Goal: Use online tool/utility: Utilize a website feature to perform a specific function

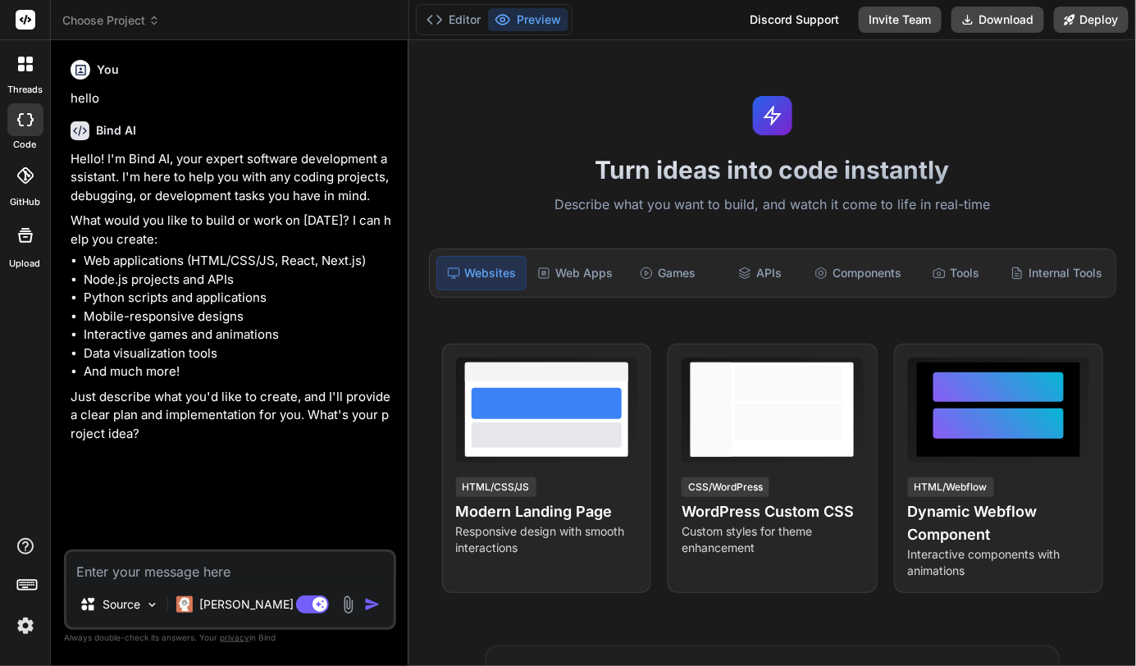
type textarea "x"
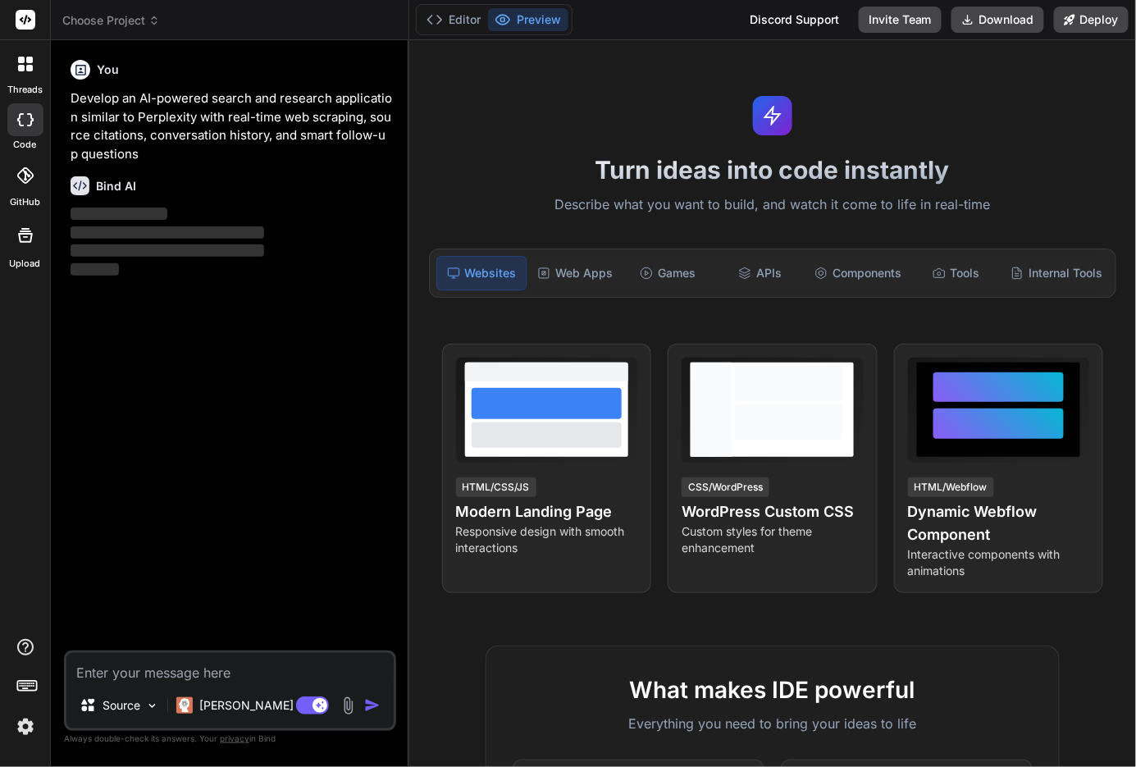
click at [231, 394] on div "You Develop an AI-powered search and research application similar to Perplexity…" at bounding box center [231, 351] width 329 height 597
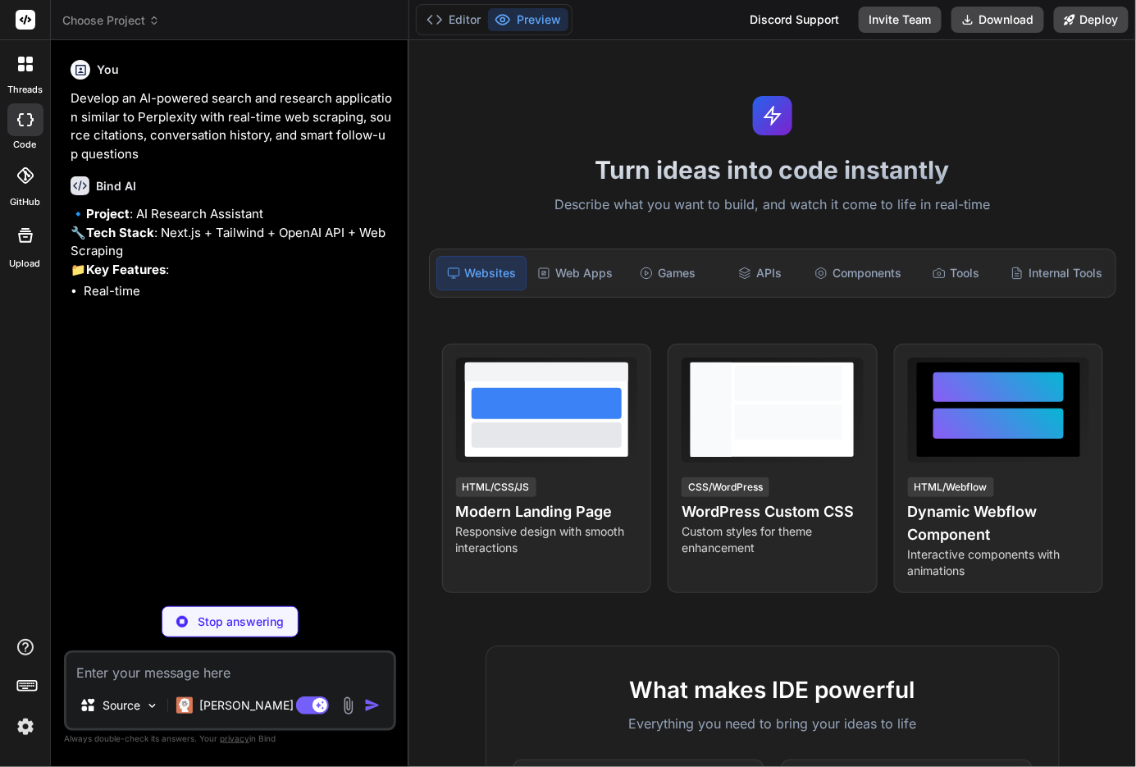
click at [217, 622] on p "Stop answering" at bounding box center [241, 622] width 86 height 16
type textarea "x"
click at [160, 13] on span "Choose Project" at bounding box center [111, 20] width 98 height 16
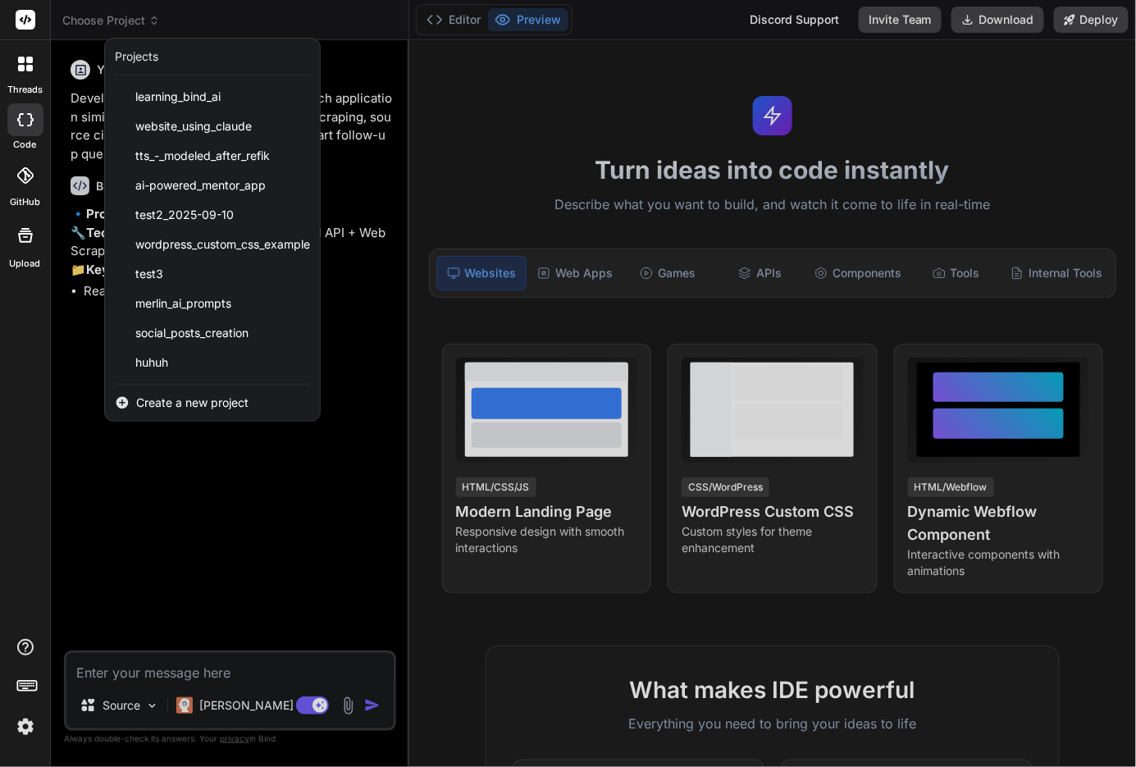
click at [214, 405] on span "Create a new project" at bounding box center [192, 403] width 112 height 16
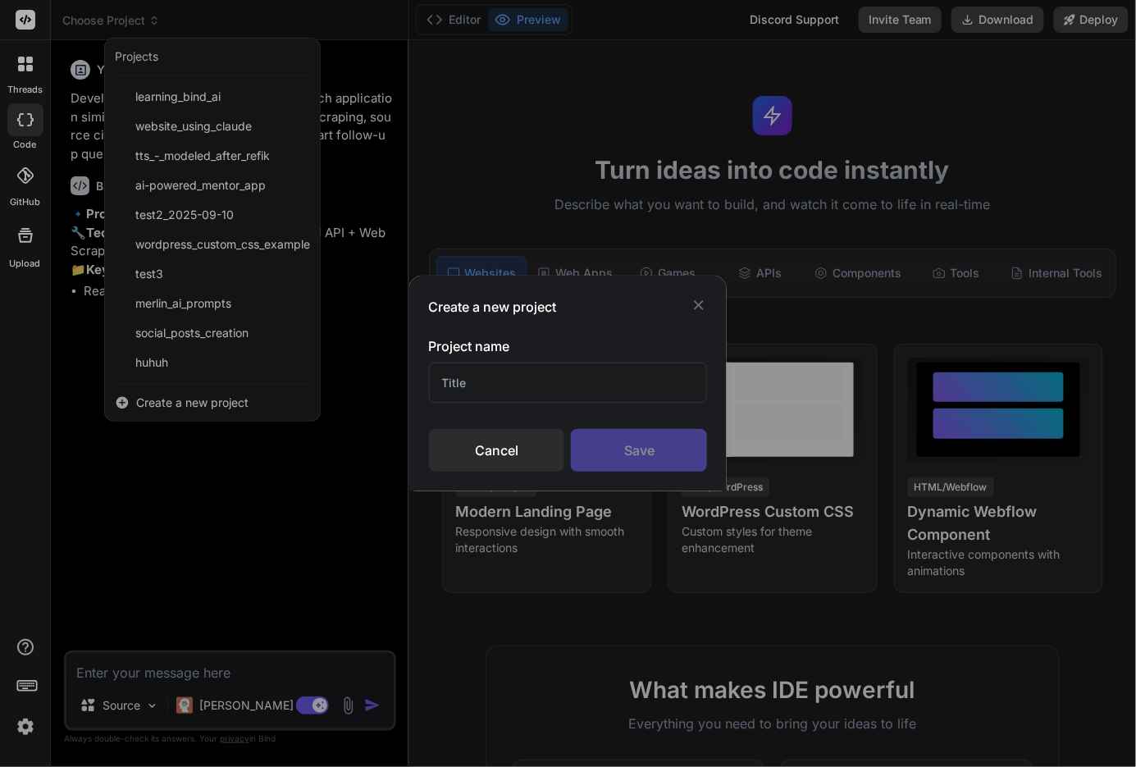
click at [507, 387] on input "text" at bounding box center [568, 383] width 279 height 40
type input "I"
type input "Insta Post Creation"
click at [644, 440] on div "Save" at bounding box center [639, 450] width 136 height 43
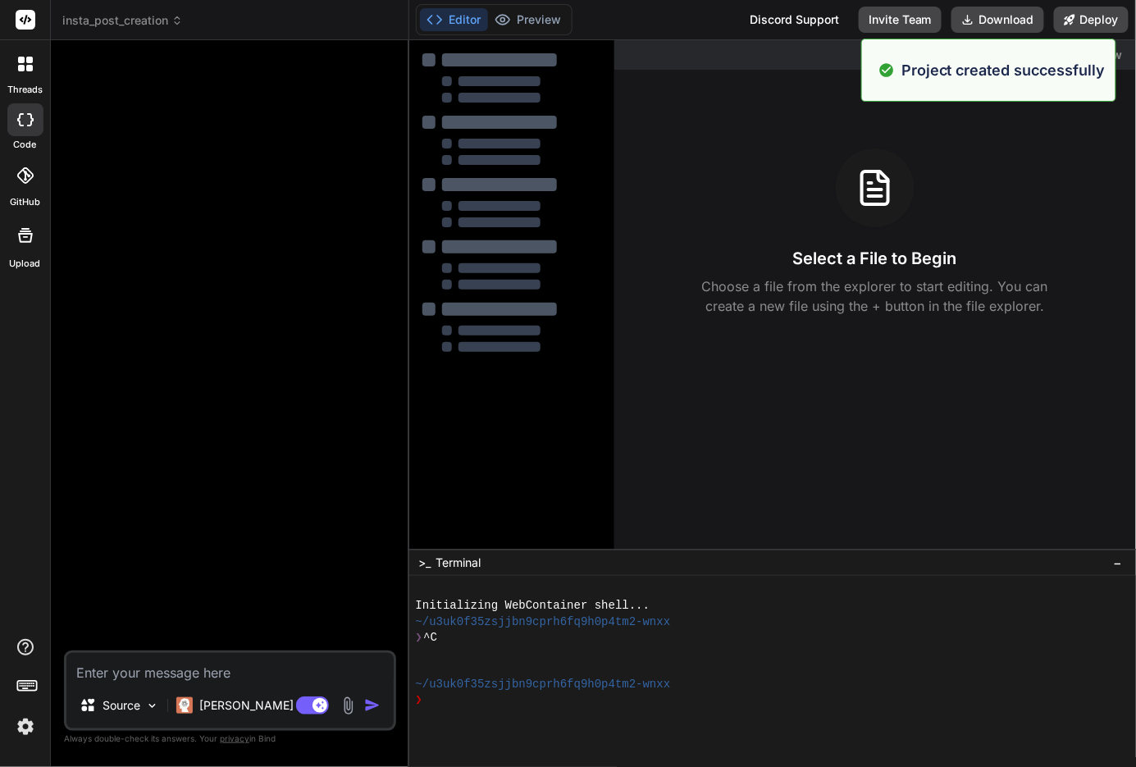
type textarea "x"
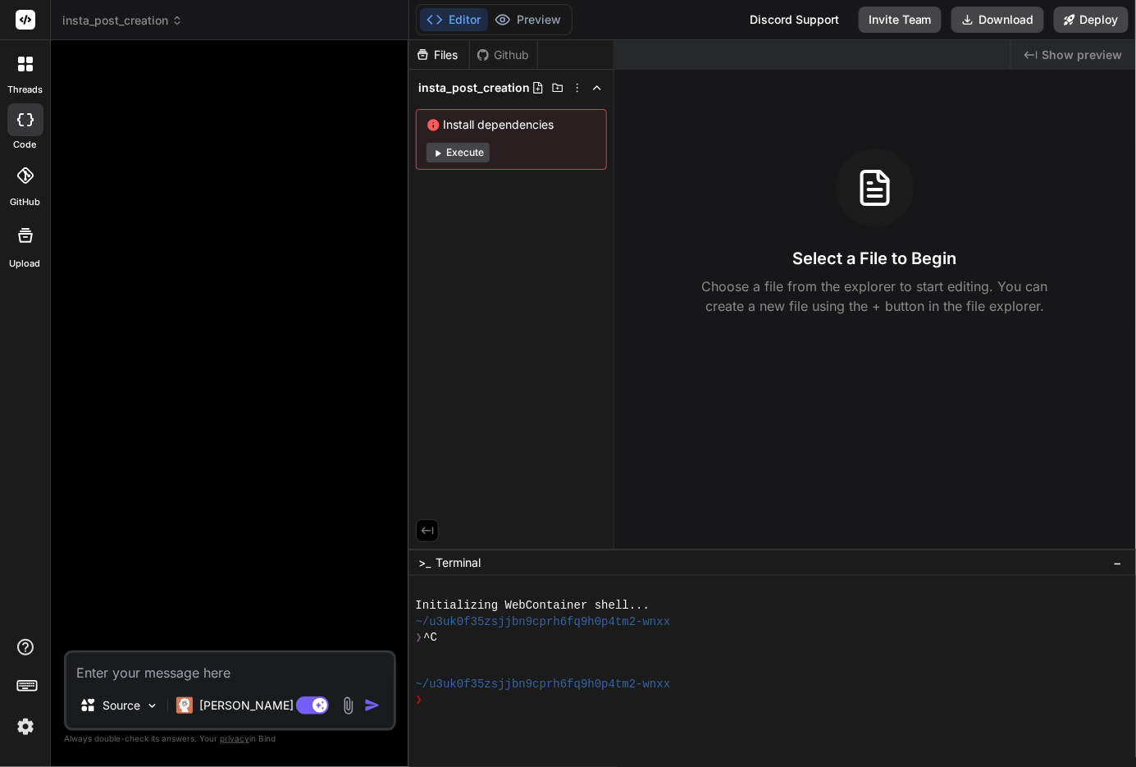
click at [167, 667] on textarea at bounding box center [229, 668] width 327 height 30
paste textarea "# Context We're building a content creation app that allows users to generate p…"
type textarea "# Context We're building a content creation app that allows users to generate p…"
type textarea "x"
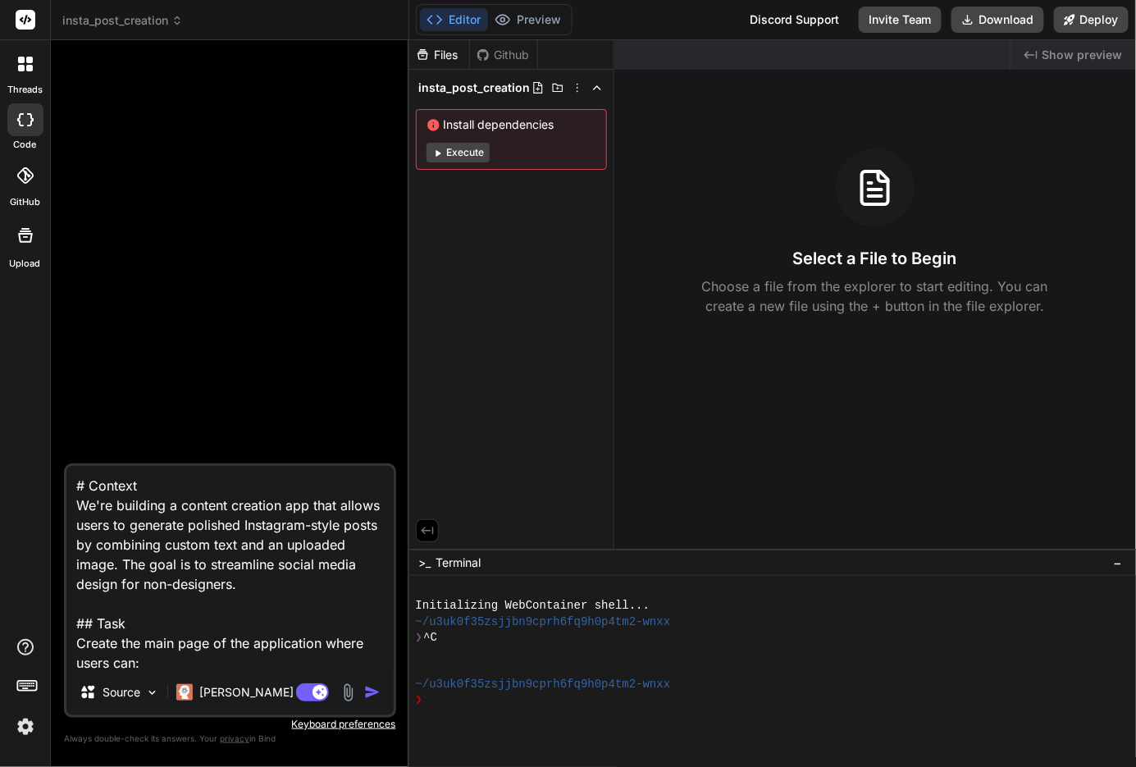
scroll to position [514, 0]
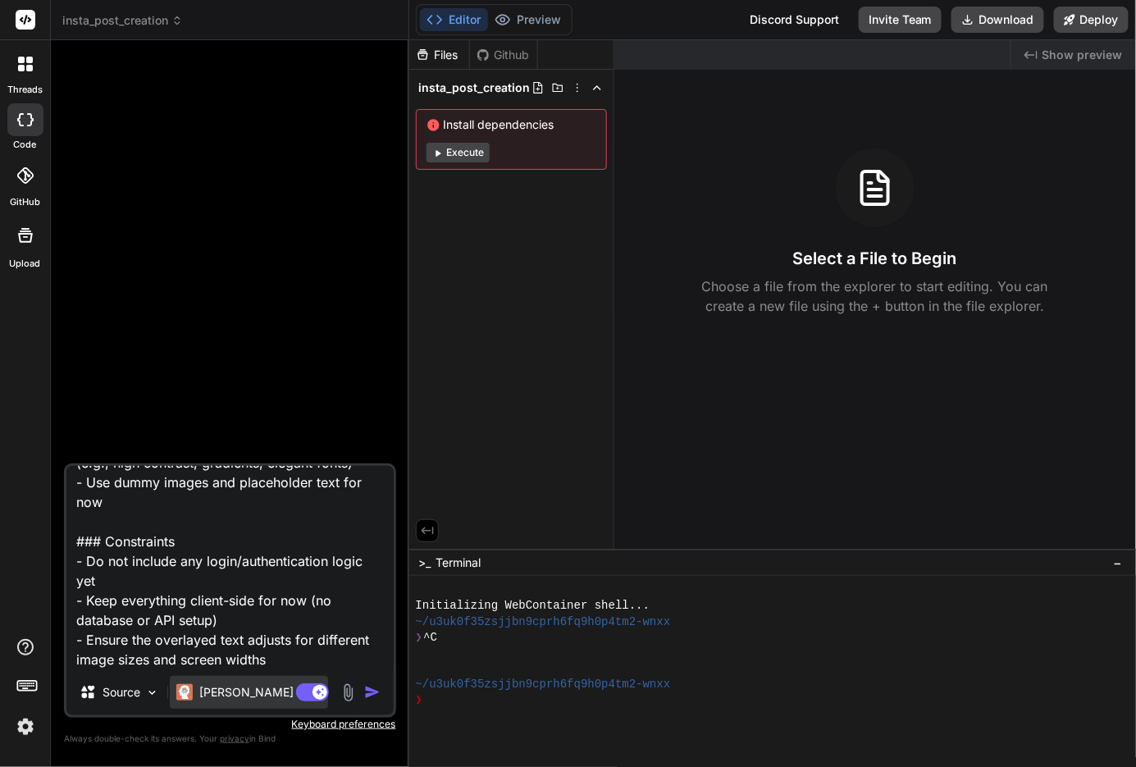
type textarea "# Context We're building a content creation app that allows users to generate p…"
click at [268, 697] on div "[PERSON_NAME] 4 S.." at bounding box center [249, 692] width 158 height 33
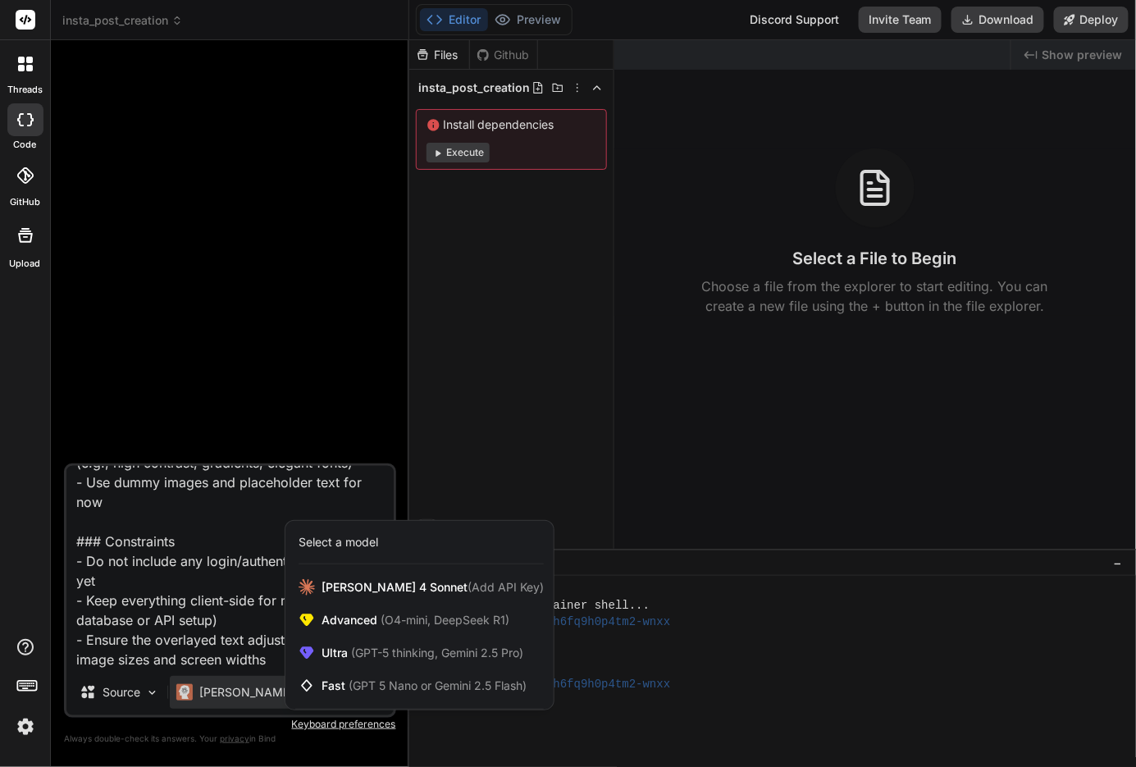
click at [264, 696] on div at bounding box center [568, 383] width 1136 height 767
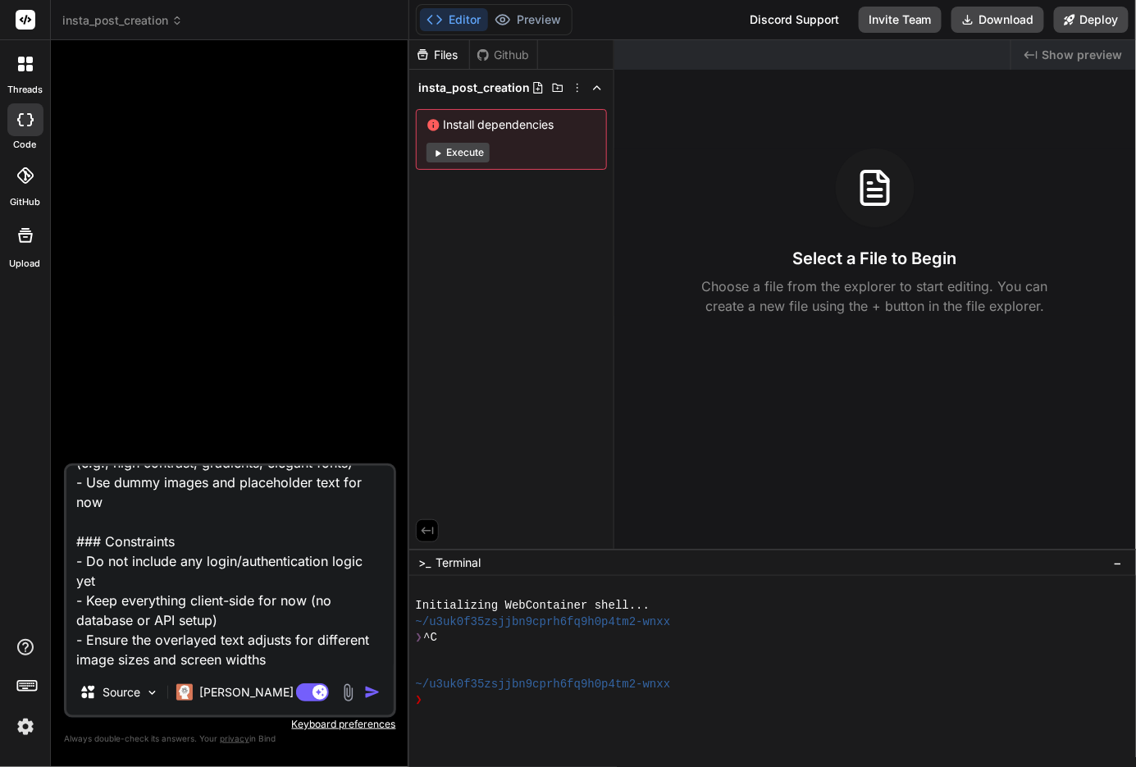
click at [372, 688] on img "button" at bounding box center [372, 692] width 16 height 16
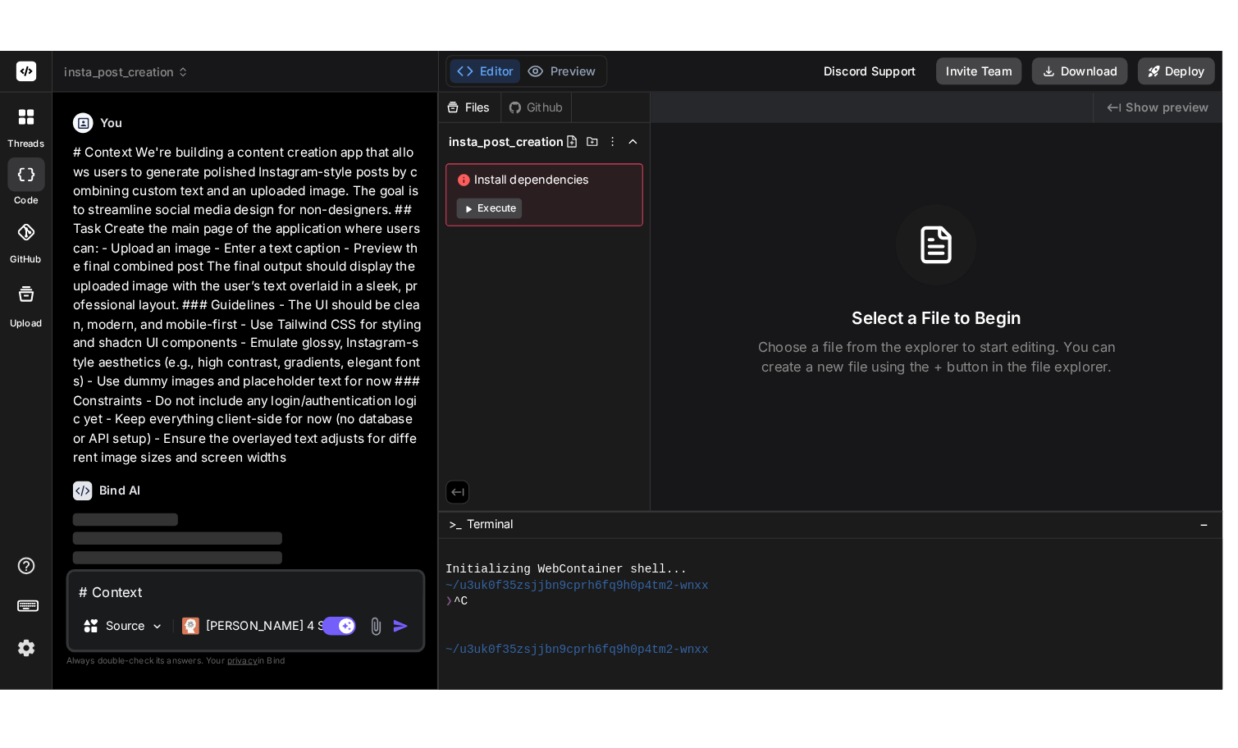
scroll to position [0, 0]
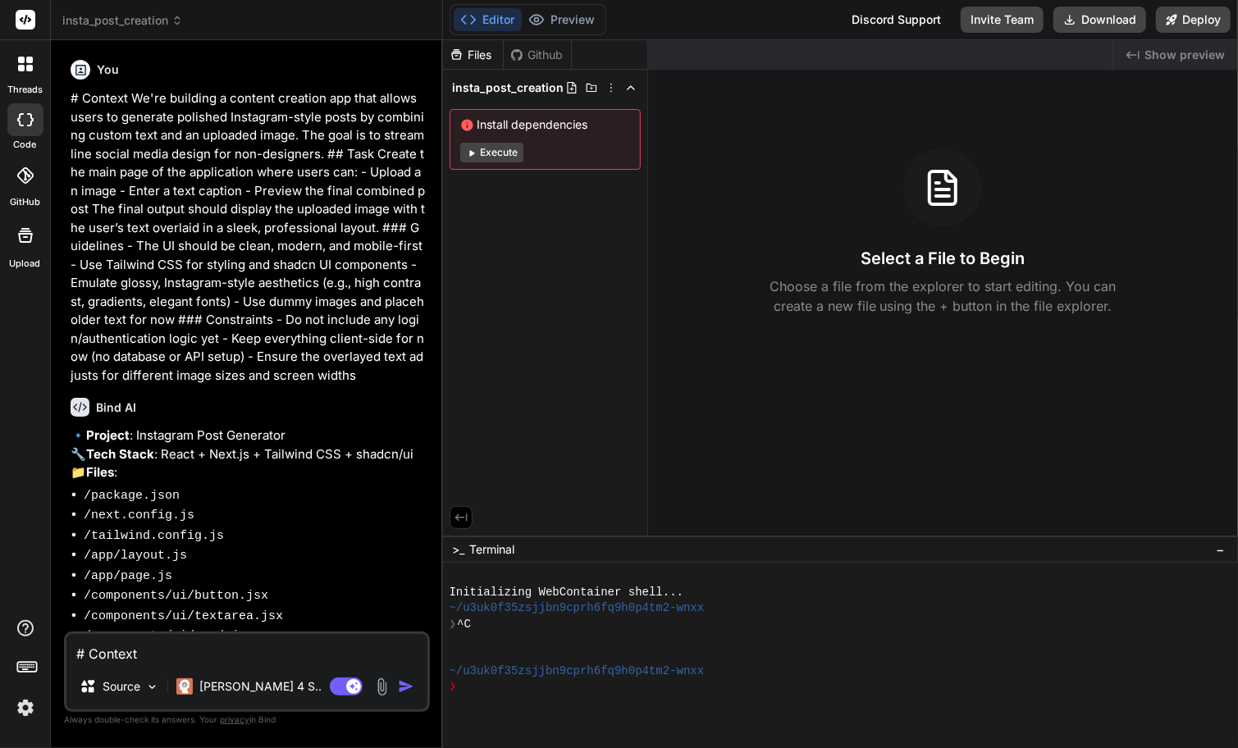
type textarea "x"
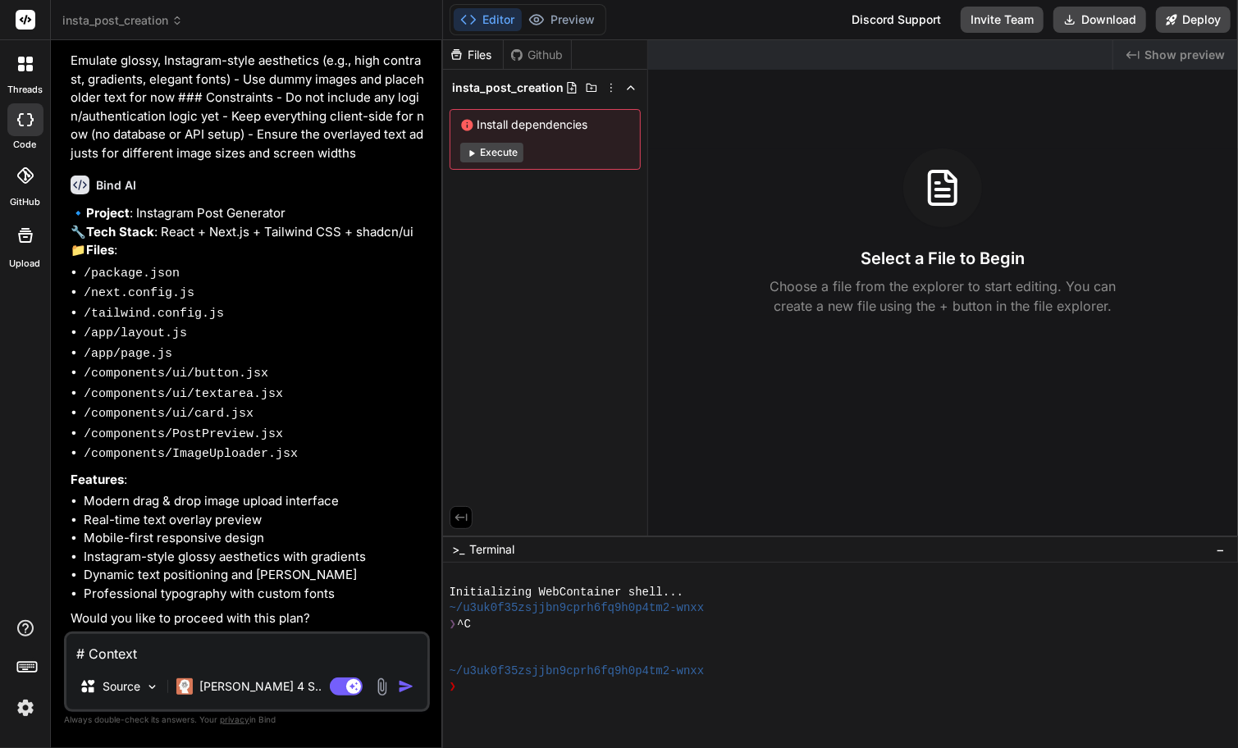
scroll to position [249, 0]
click at [258, 648] on textarea "# Context We're building a content creation app that allows users to generate p…" at bounding box center [246, 649] width 361 height 30
click at [177, 662] on textarea "# Context We're building a content creation app that allows users to generate p…" at bounding box center [246, 649] width 361 height 30
click at [168, 656] on textarea "# Context We're building a content creation app that allows users to generate p…" at bounding box center [246, 649] width 361 height 30
type textarea "e"
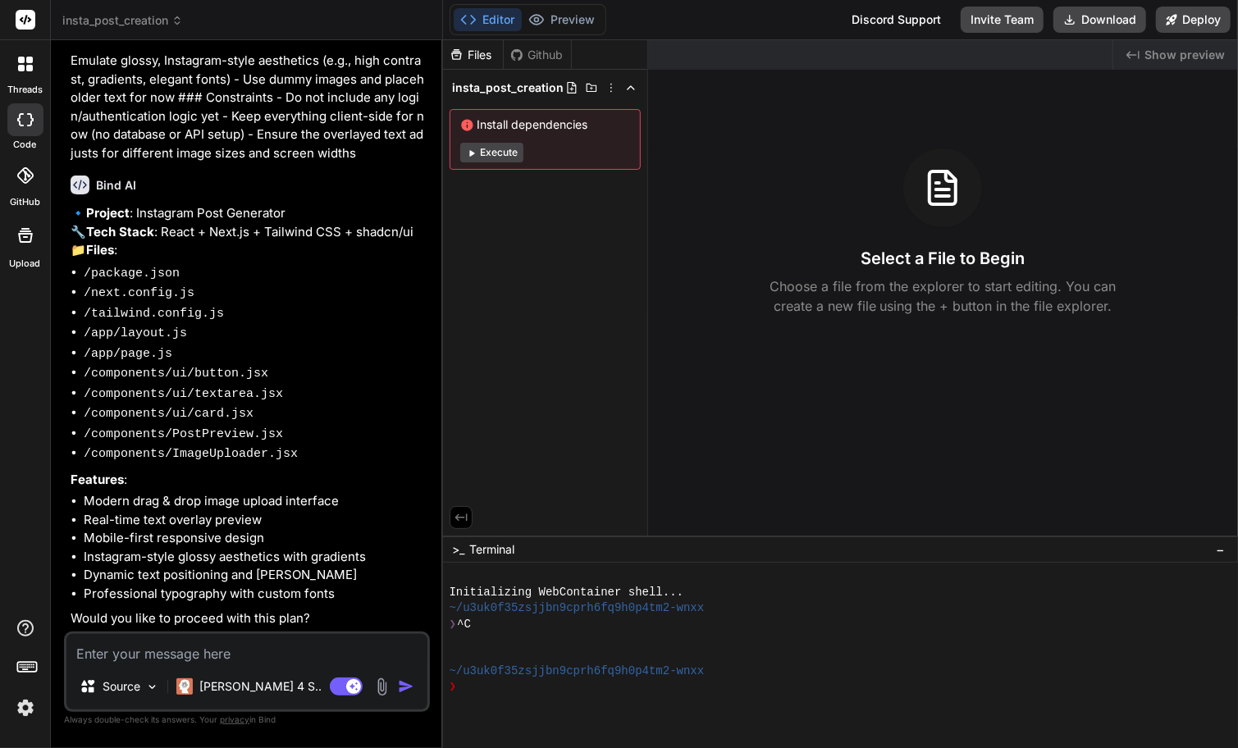
type textarea "x"
type textarea "en"
type textarea "x"
type textarea "ens"
type textarea "x"
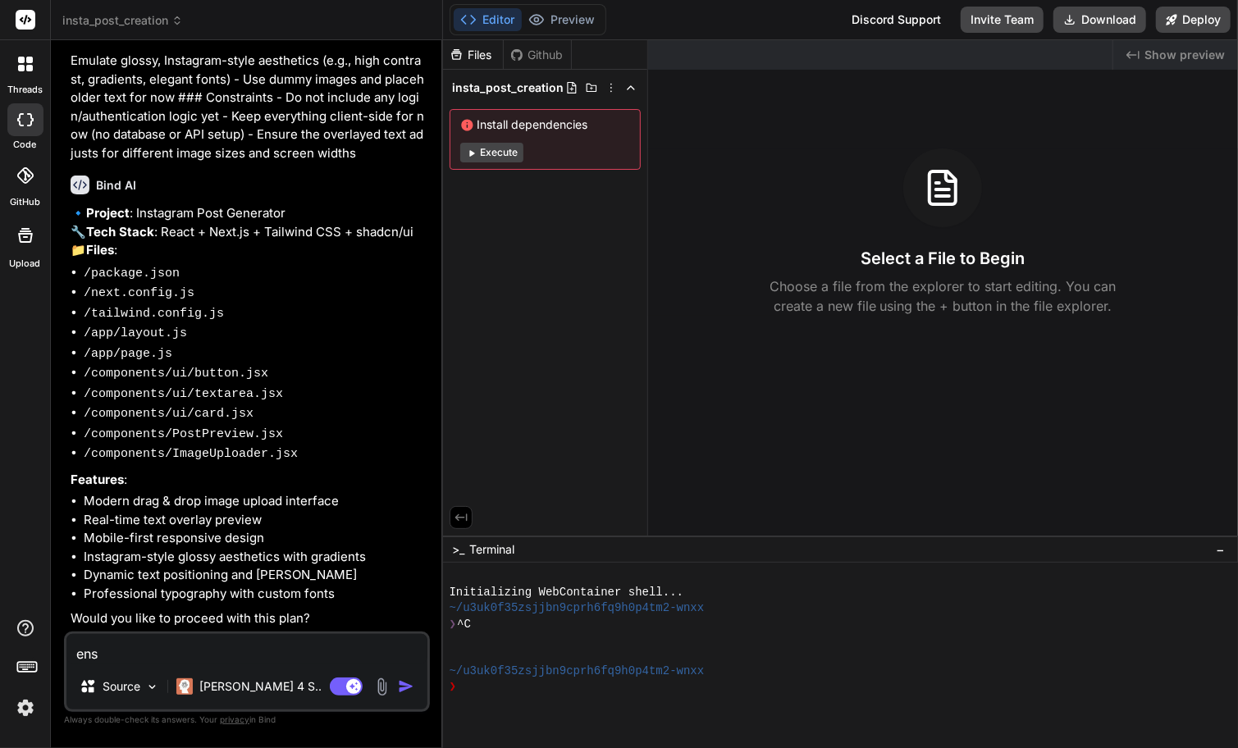
type textarea "ensu"
type textarea "x"
type textarea "ensur"
type textarea "x"
type textarea "ensure"
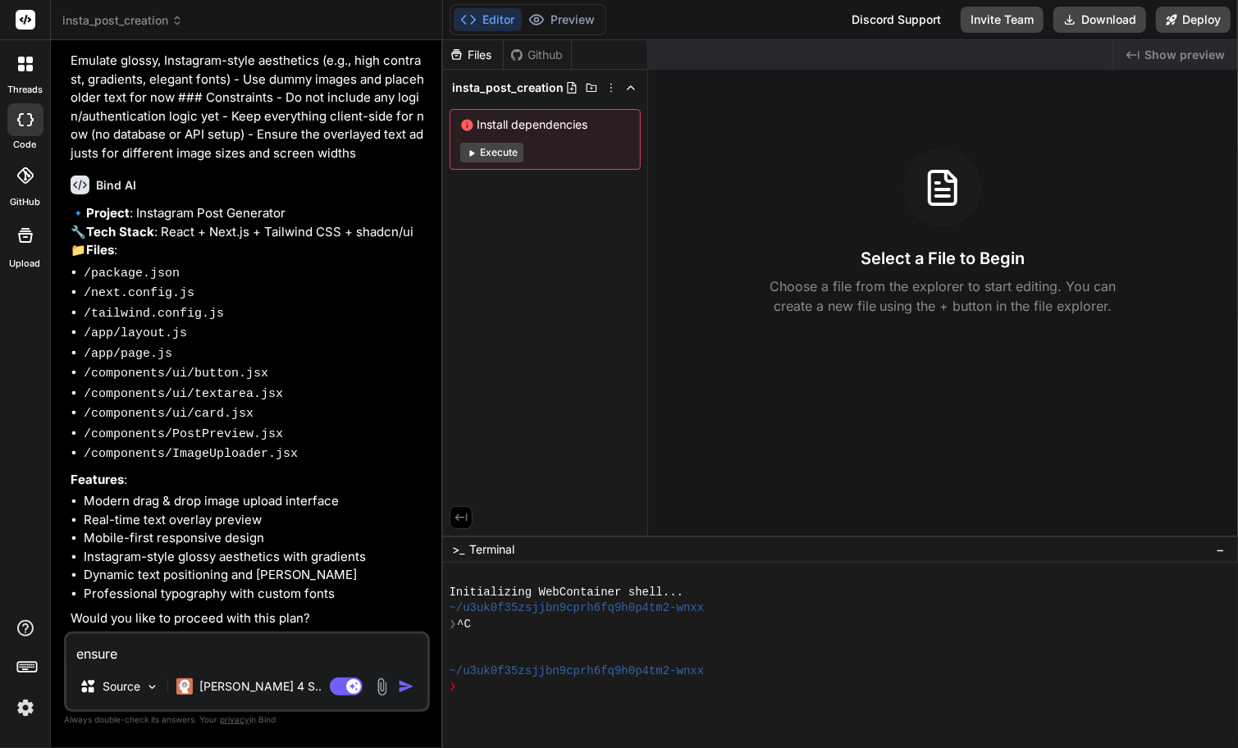
type textarea "x"
type textarea "ensure"
type textarea "x"
type textarea "ensure"
type textarea "x"
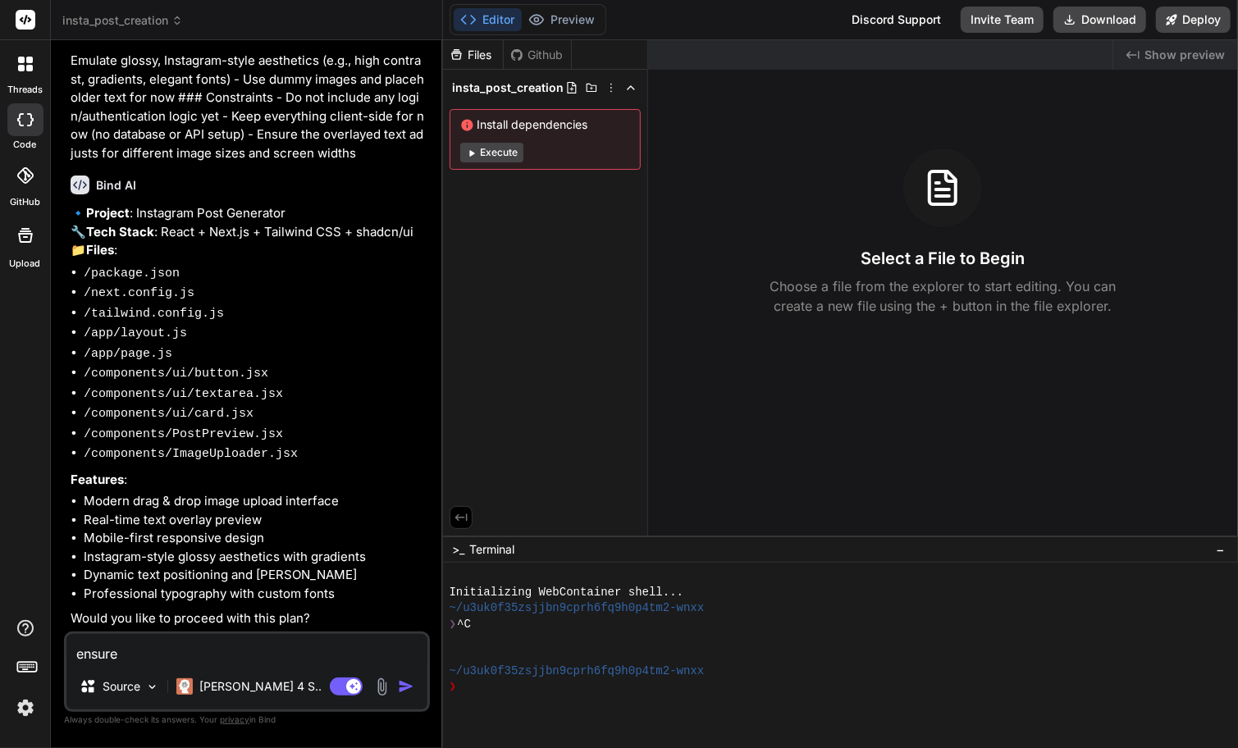
type textarea "ensur"
type textarea "x"
type textarea "ensu"
type textarea "x"
type textarea "ens"
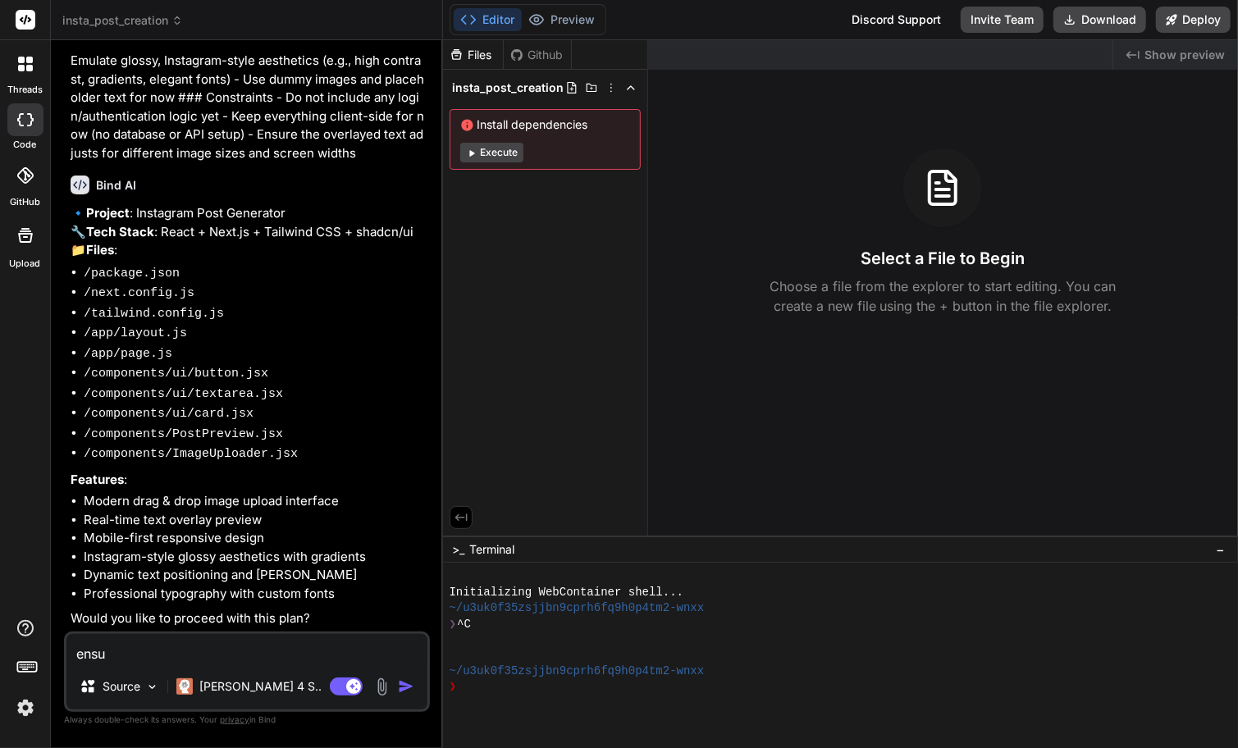
type textarea "x"
type textarea "en"
type textarea "x"
type textarea "e"
type textarea "x"
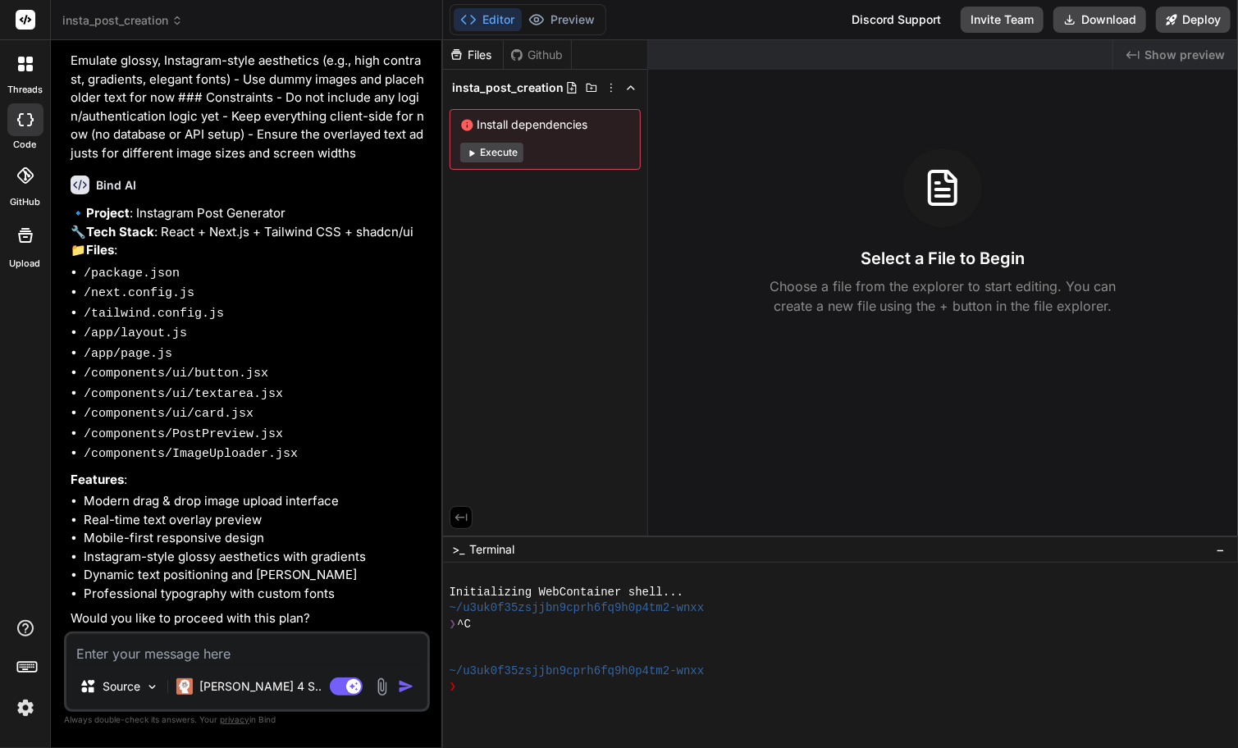
type textarea "u"
type textarea "x"
type textarea "up"
type textarea "x"
type textarea "upd"
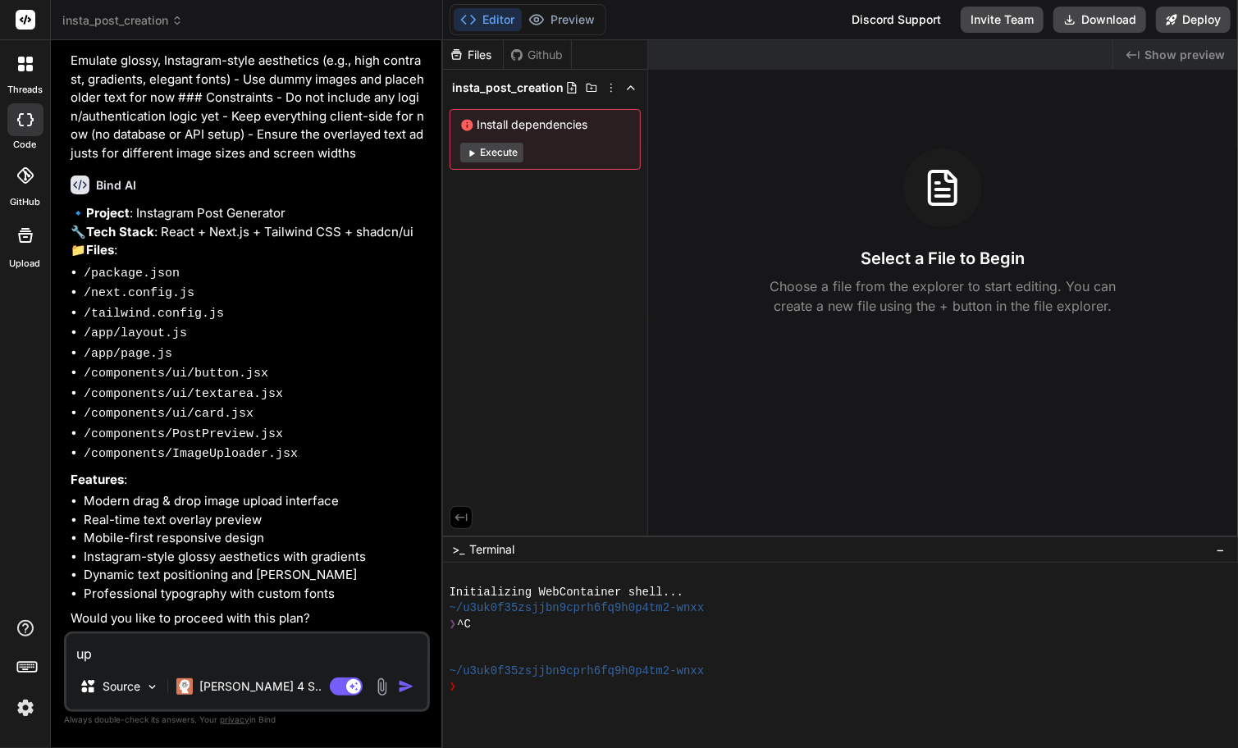
type textarea "x"
type textarea "upda"
type textarea "x"
type textarea "updat"
type textarea "x"
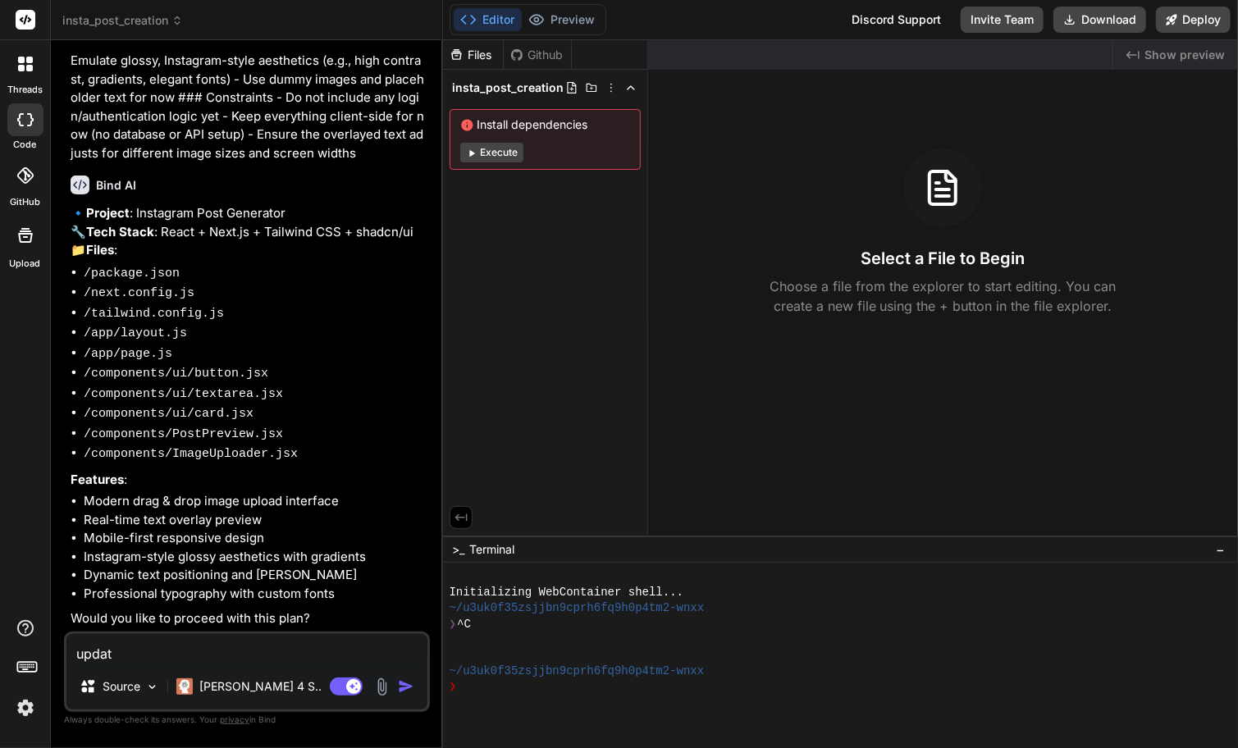
type textarea "update"
type textarea "x"
type textarea "update"
type textarea "x"
type textarea "update th"
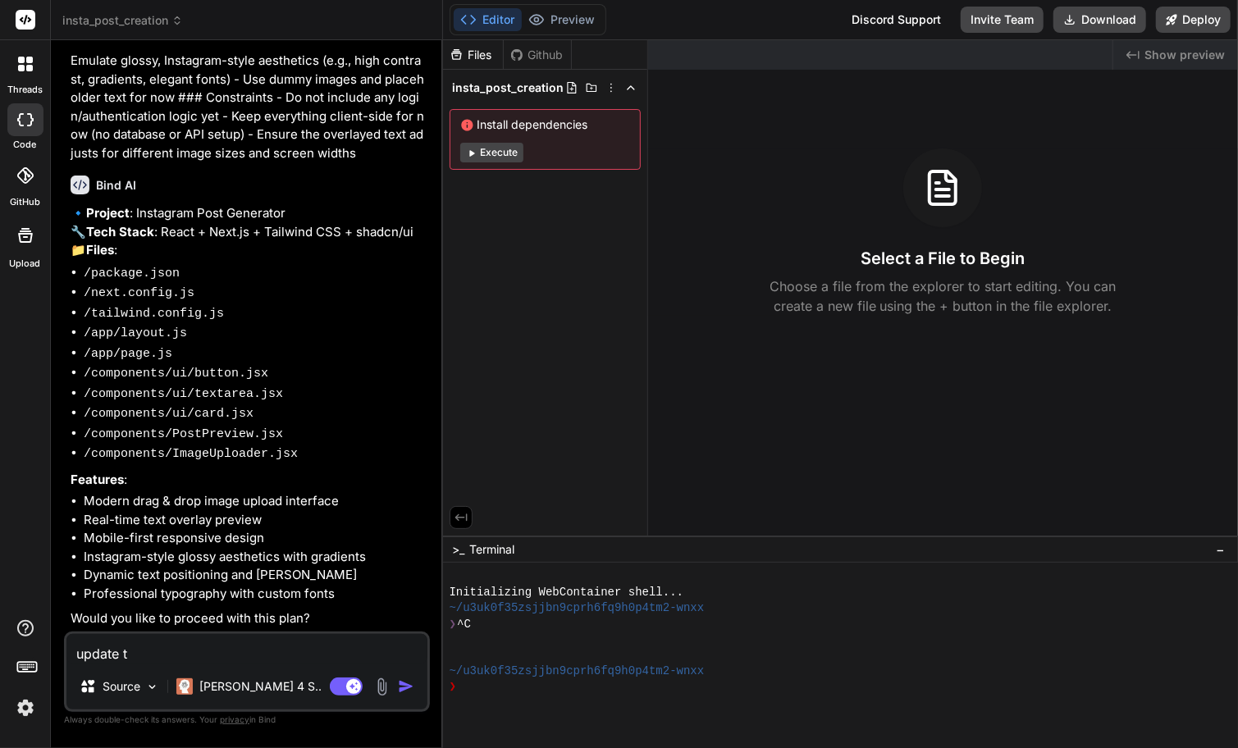
type textarea "x"
type textarea "update the"
type textarea "x"
type textarea "update the p"
type textarea "x"
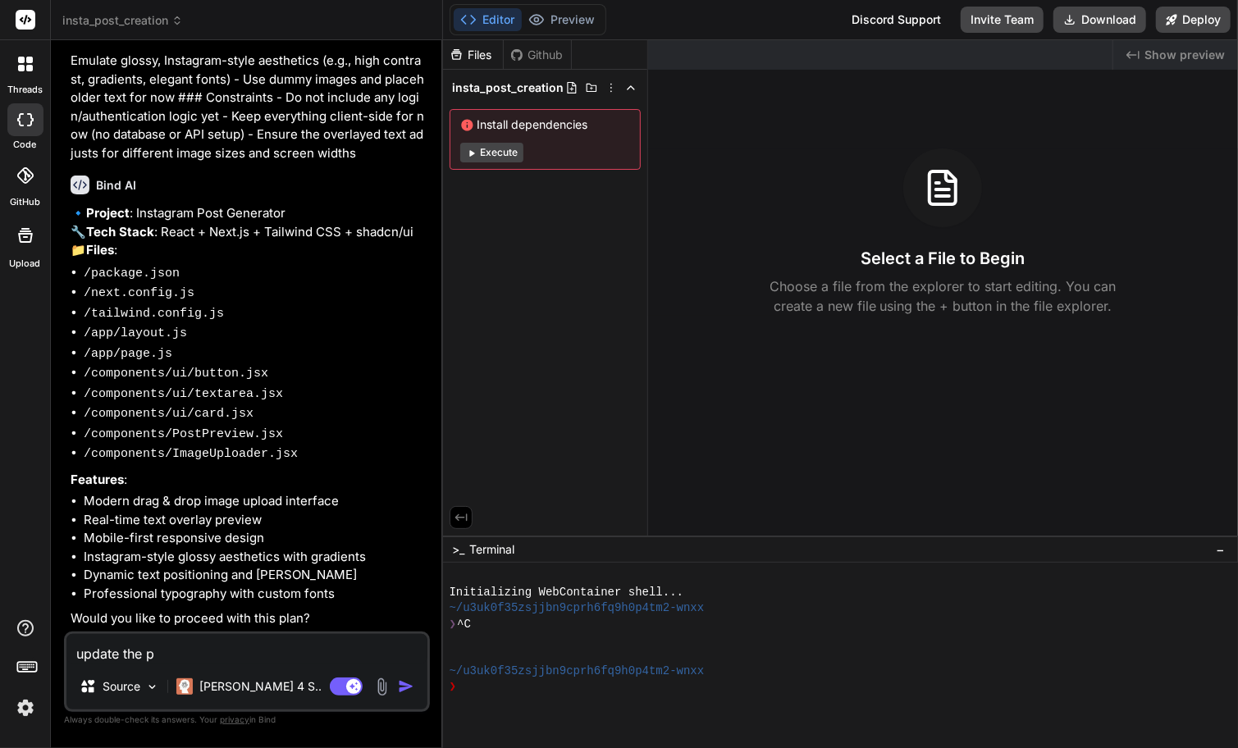
type textarea "update the pr"
type textarea "x"
type textarea "update the pro"
type textarea "x"
type textarea "update the prog"
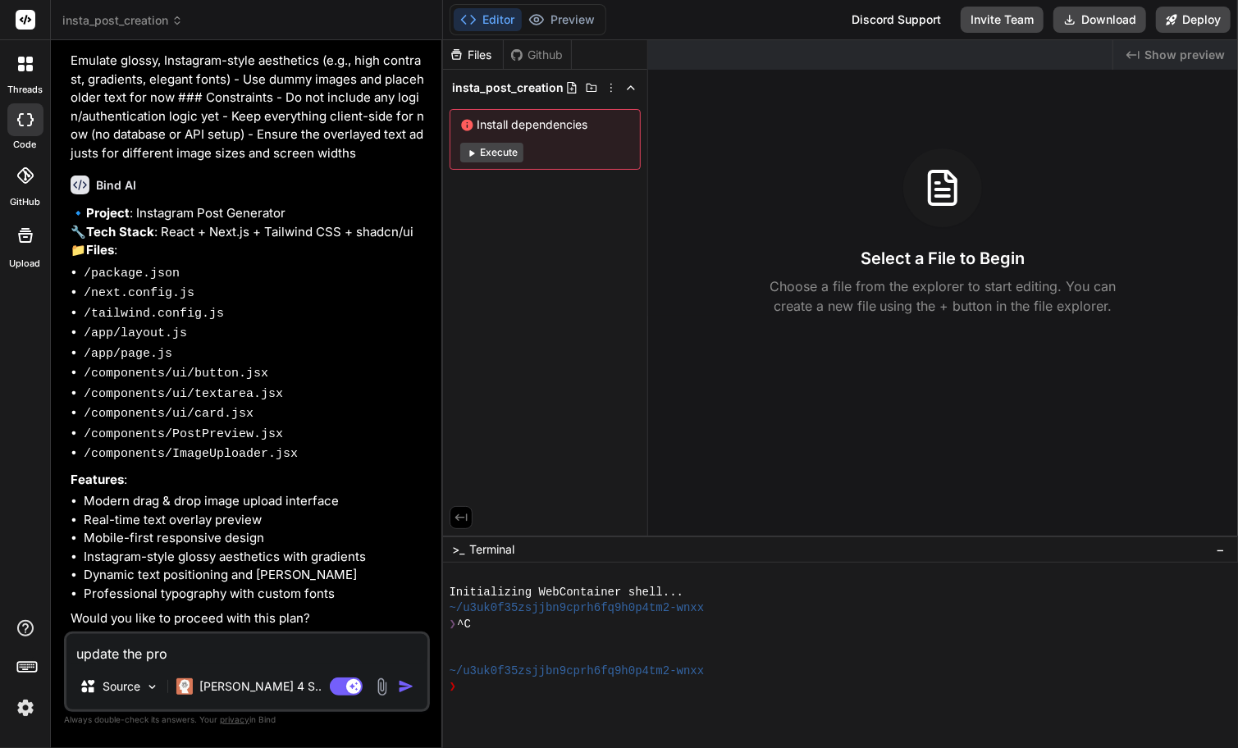
type textarea "x"
type textarea "update the progr"
type textarea "x"
type textarea "update the progra"
type textarea "x"
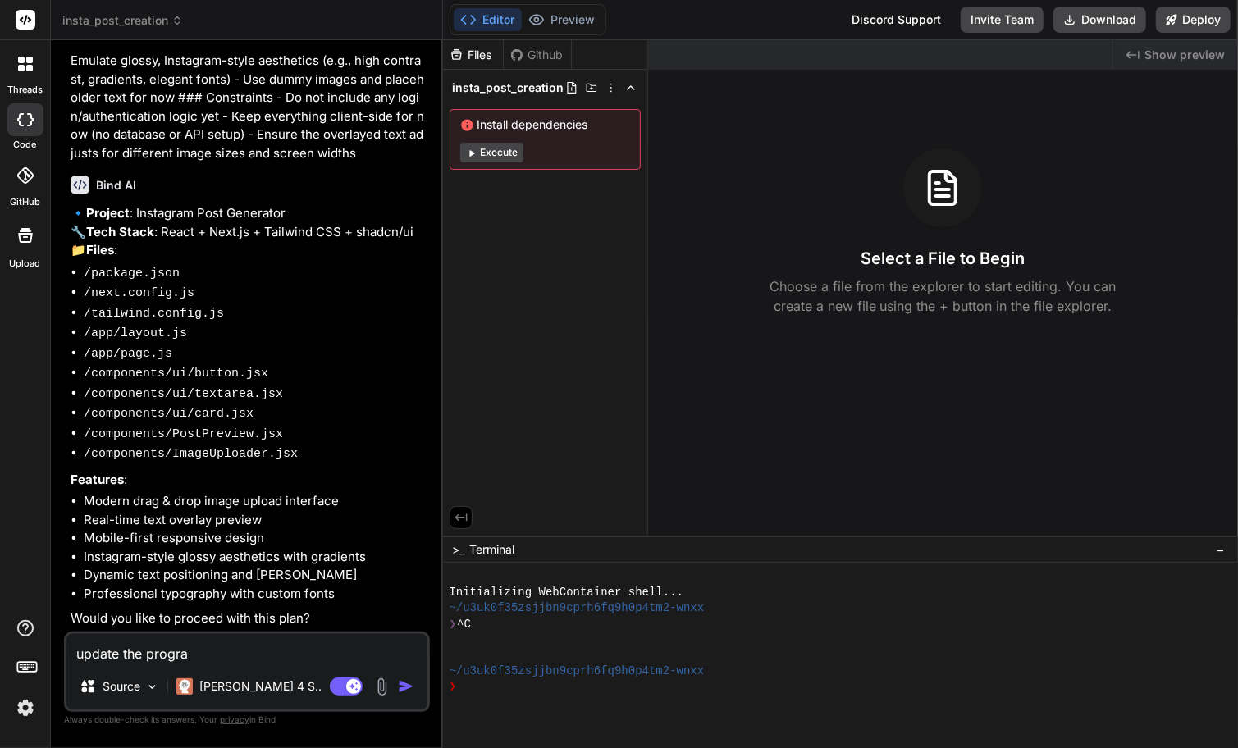
type textarea "update the program"
type textarea "x"
type textarea "update the progra"
type textarea "x"
type textarea "update the progr"
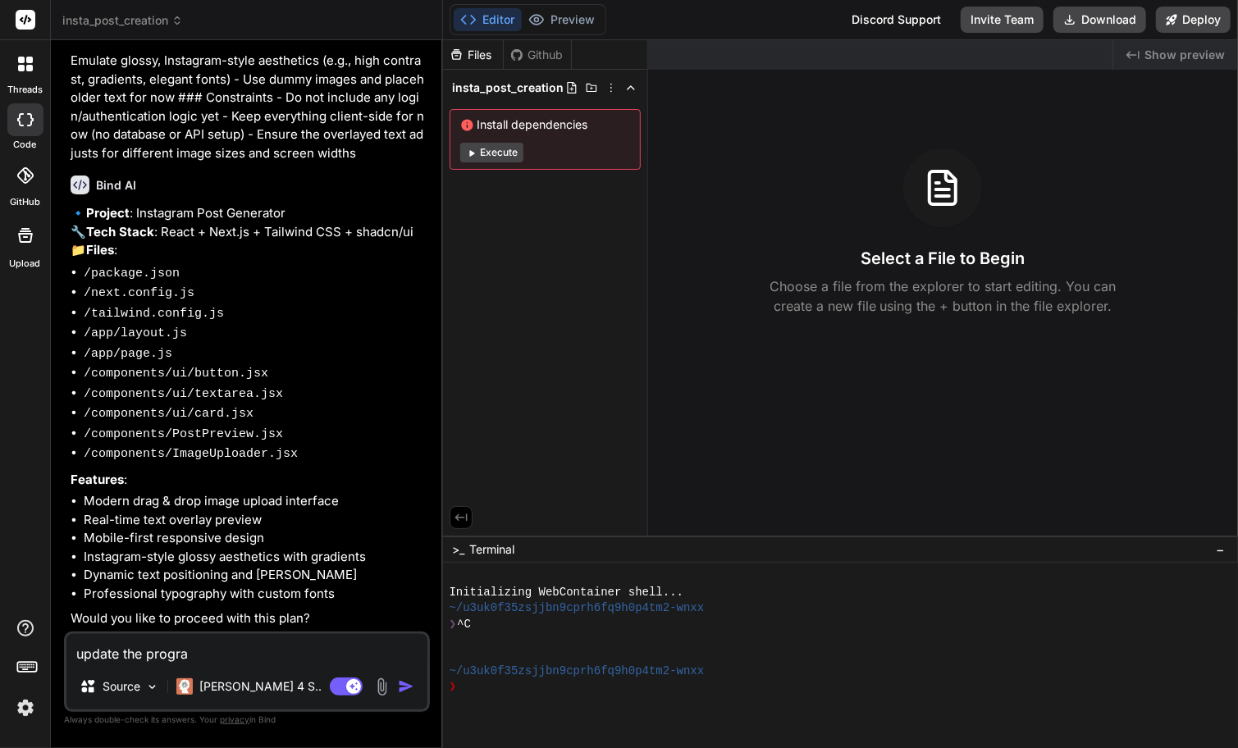
type textarea "x"
type textarea "update the prog"
type textarea "x"
type textarea "update the pro"
type textarea "x"
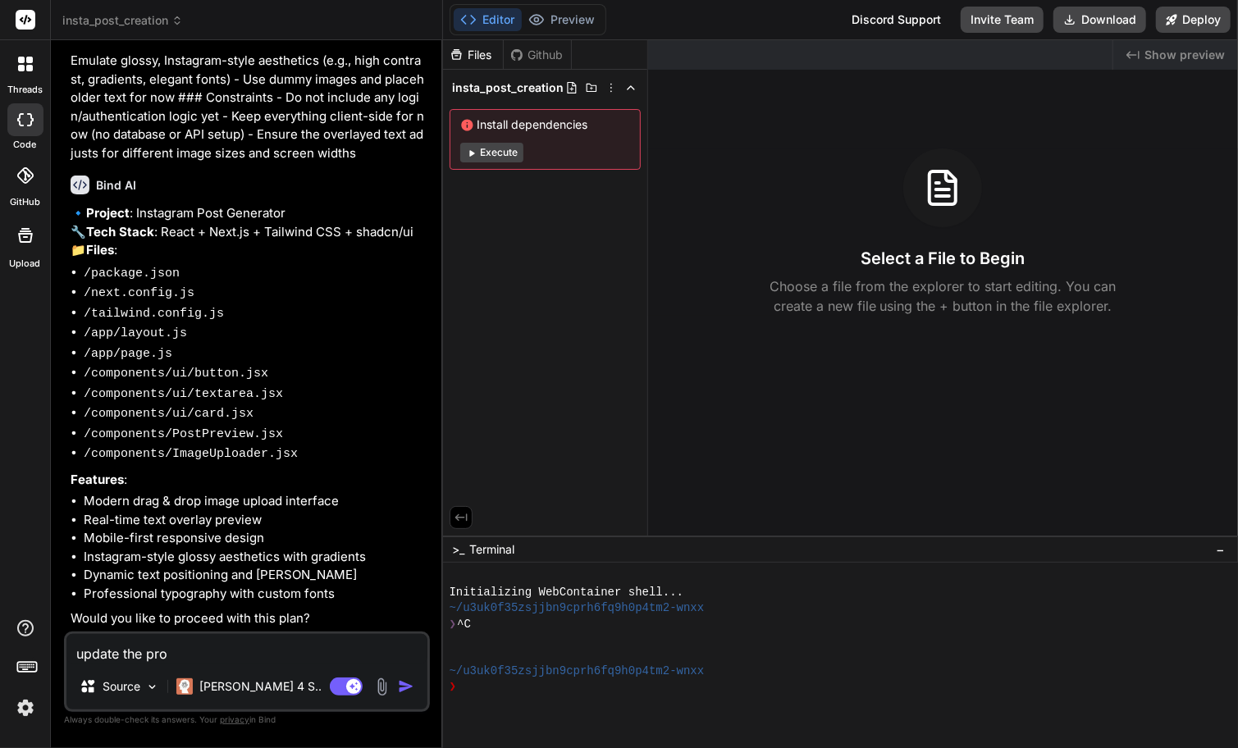
type textarea "update the pr"
type textarea "x"
type textarea "update the"
type textarea "x"
type textarea "update the"
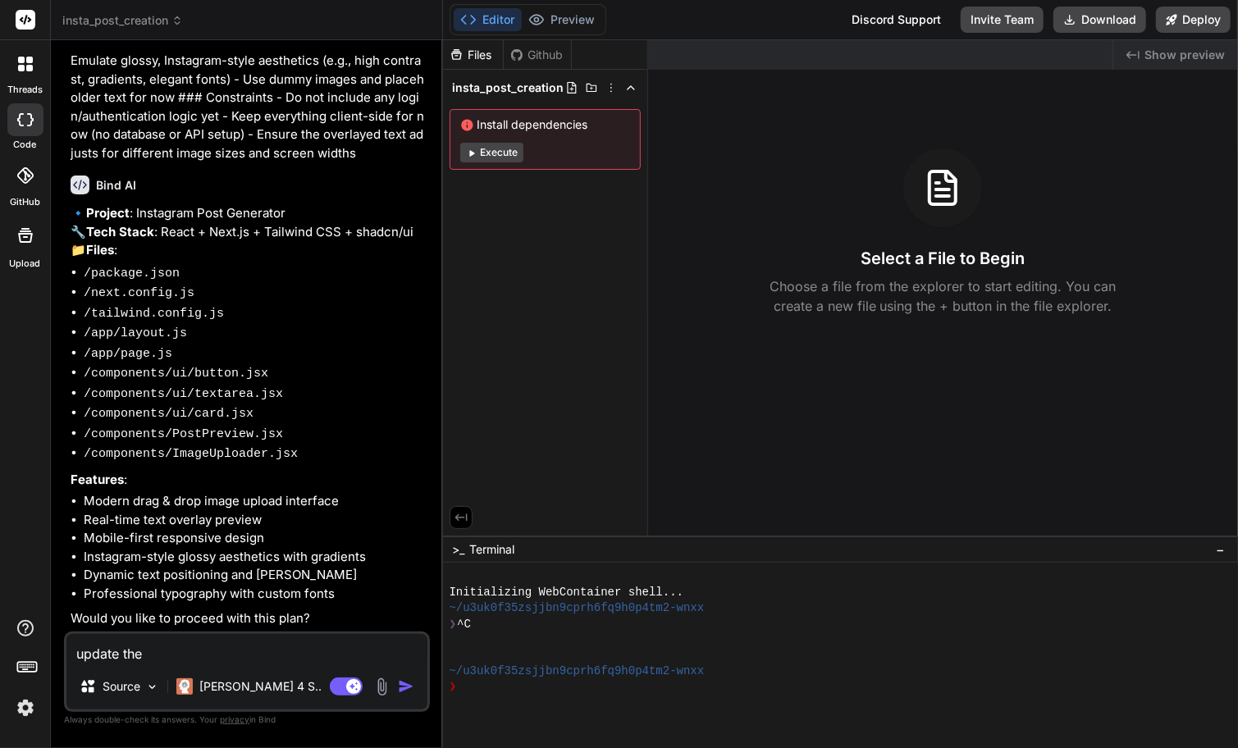
type textarea "x"
type textarea "update th"
type textarea "x"
type textarea "update t"
type textarea "x"
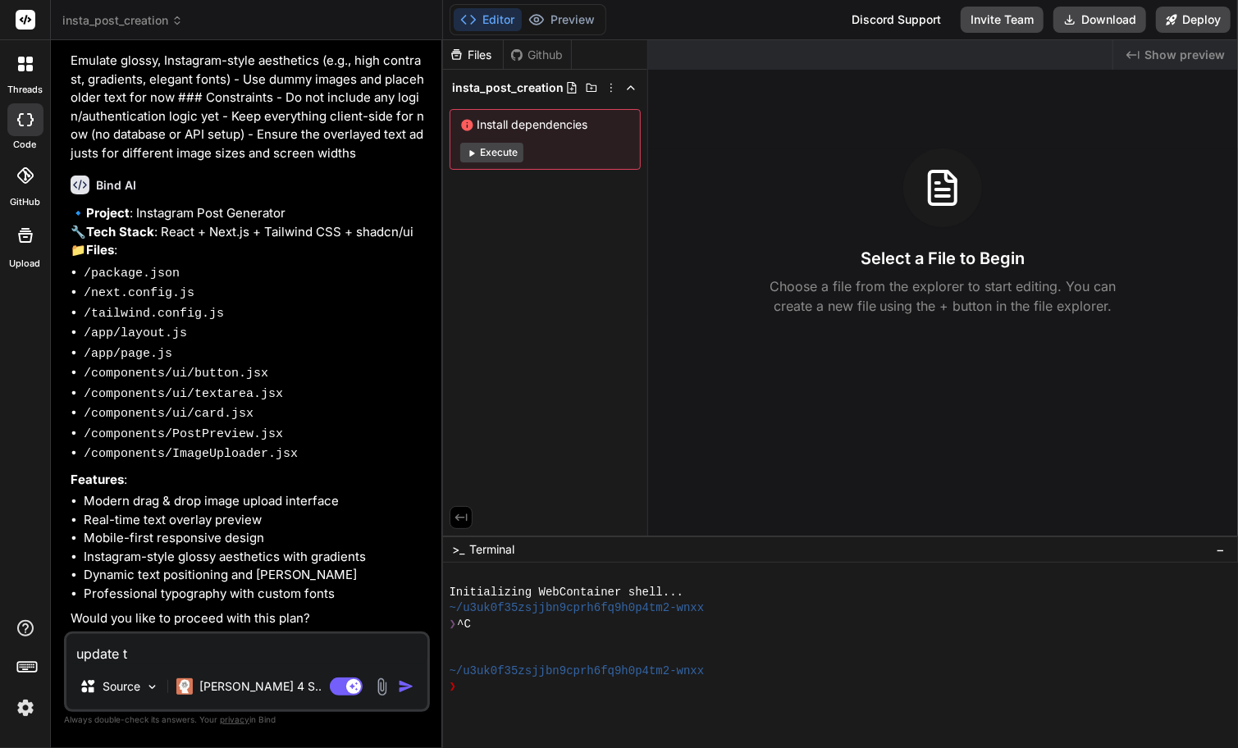
type textarea "update"
type textarea "x"
type textarea "updat"
type textarea "x"
type textarea "upd"
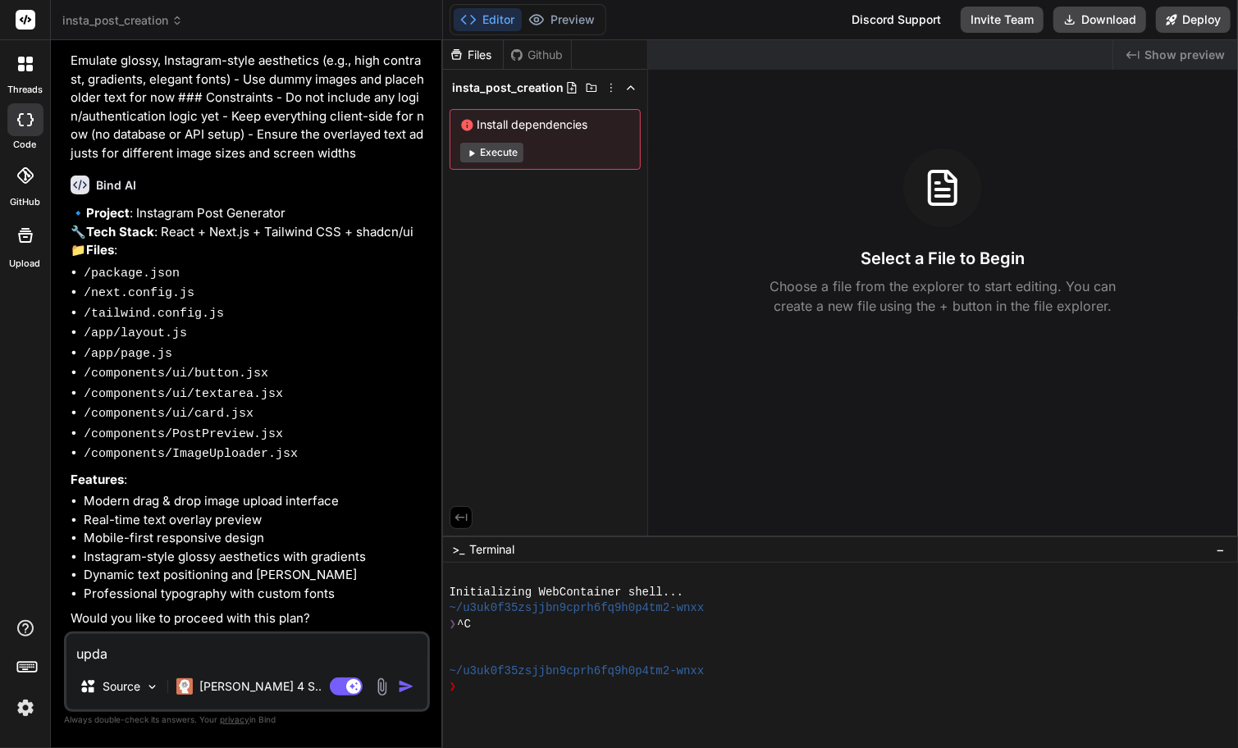
type textarea "x"
type textarea "up"
type textarea "x"
type textarea "u"
type textarea "x"
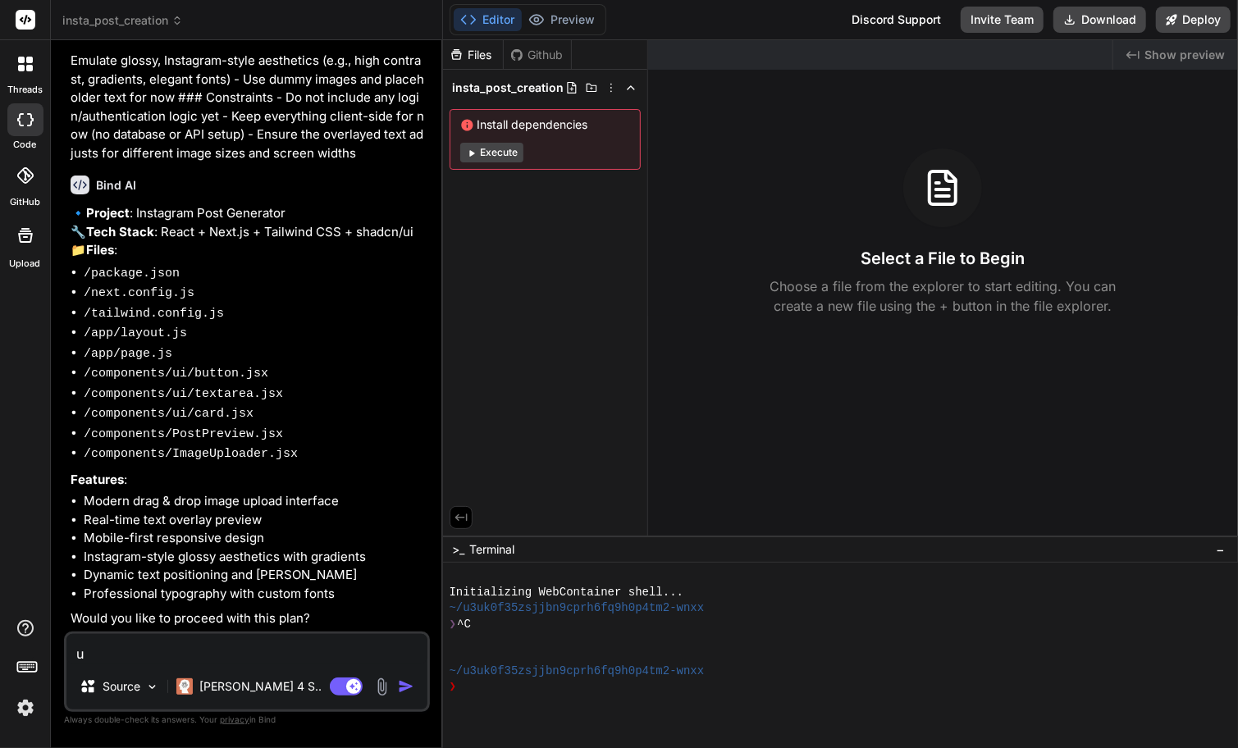
type textarea "x"
type textarea "M"
type textarea "x"
type textarea "Ma"
type textarea "x"
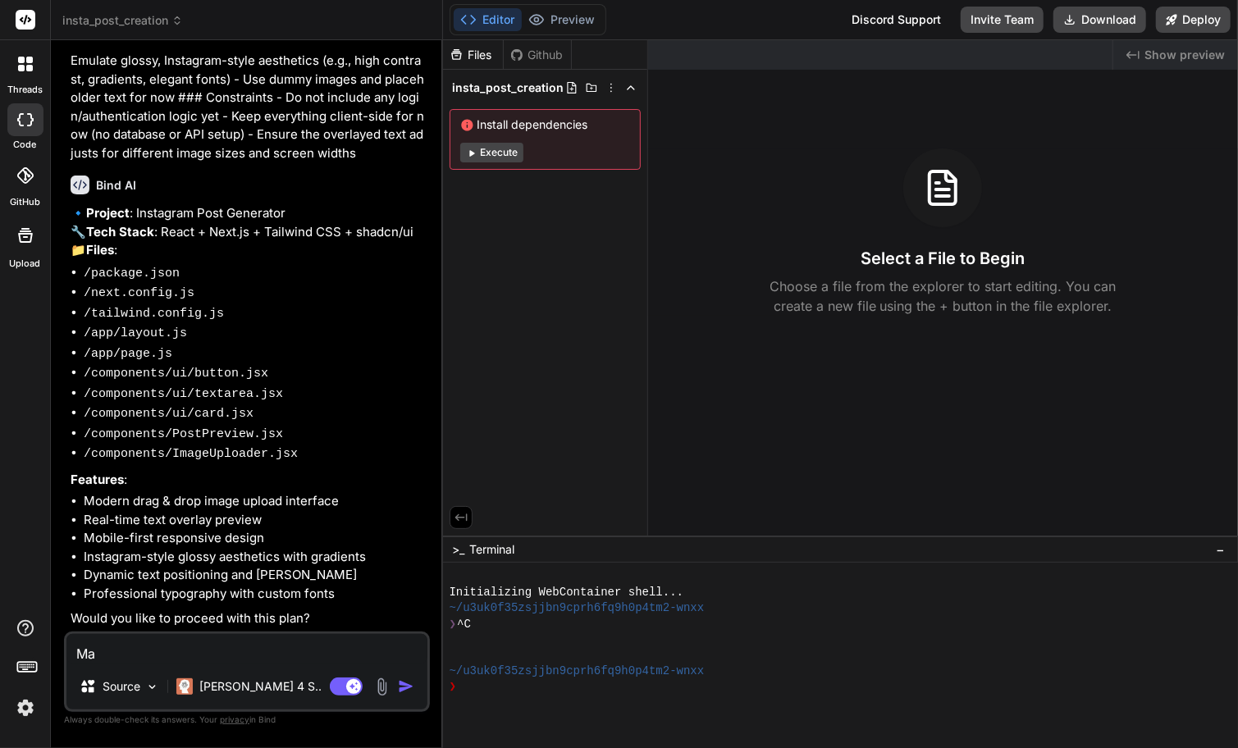
type textarea "Mak"
type textarea "x"
type textarea "Make"
type textarea "x"
type textarea "Make"
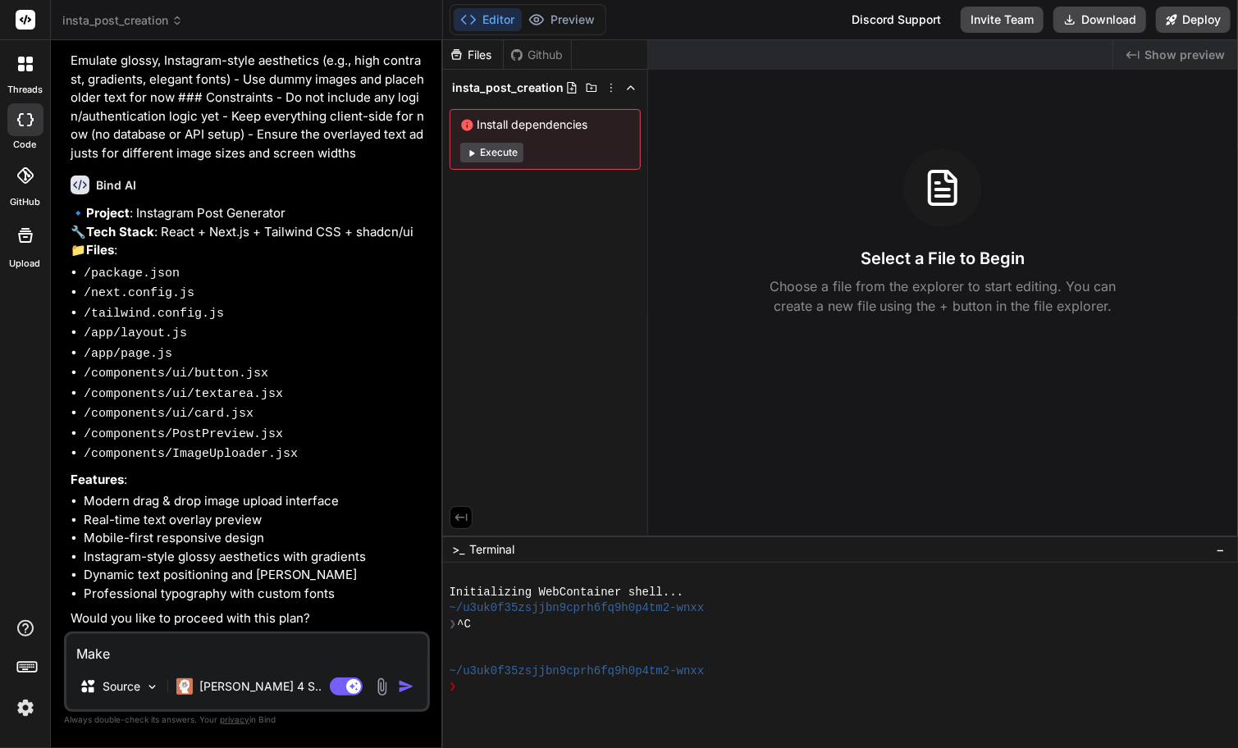
type textarea "x"
type textarea "Make s"
type textarea "x"
type textarea "Make su"
type textarea "x"
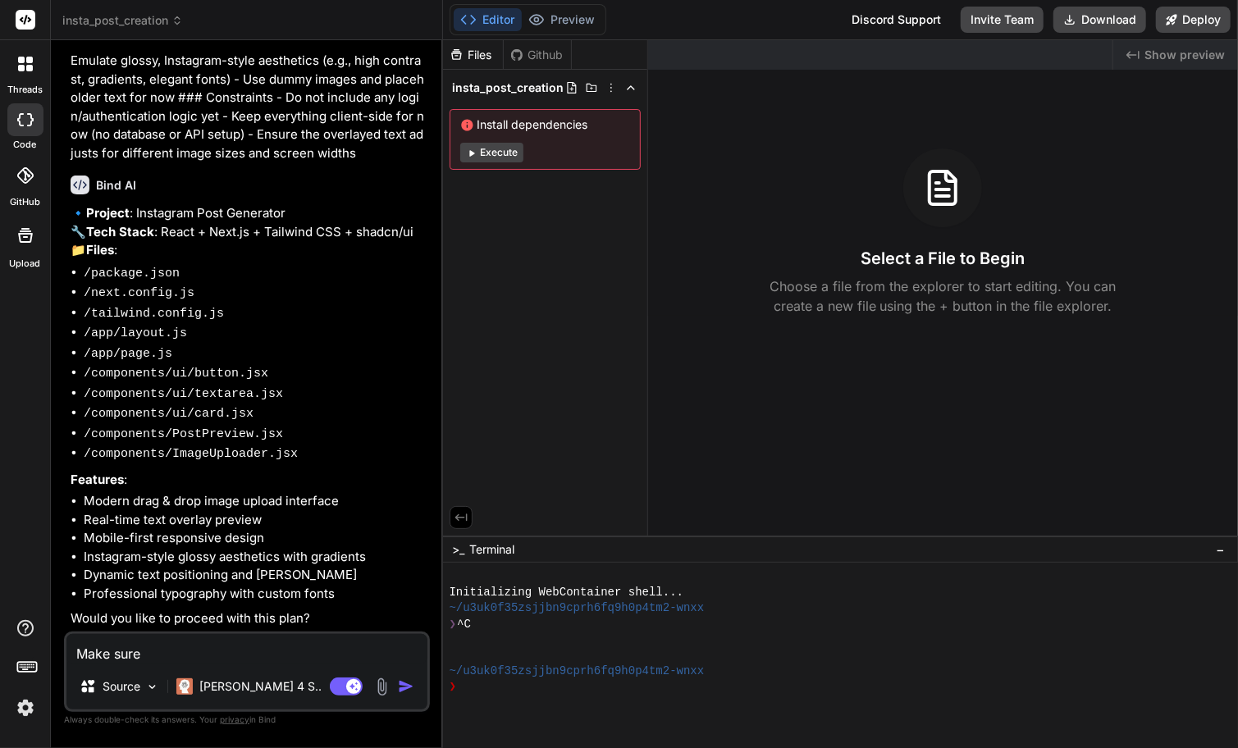
type textarea "Make sure"
type textarea "x"
type textarea "Make sure e"
type textarea "x"
type textarea "Make sure ea"
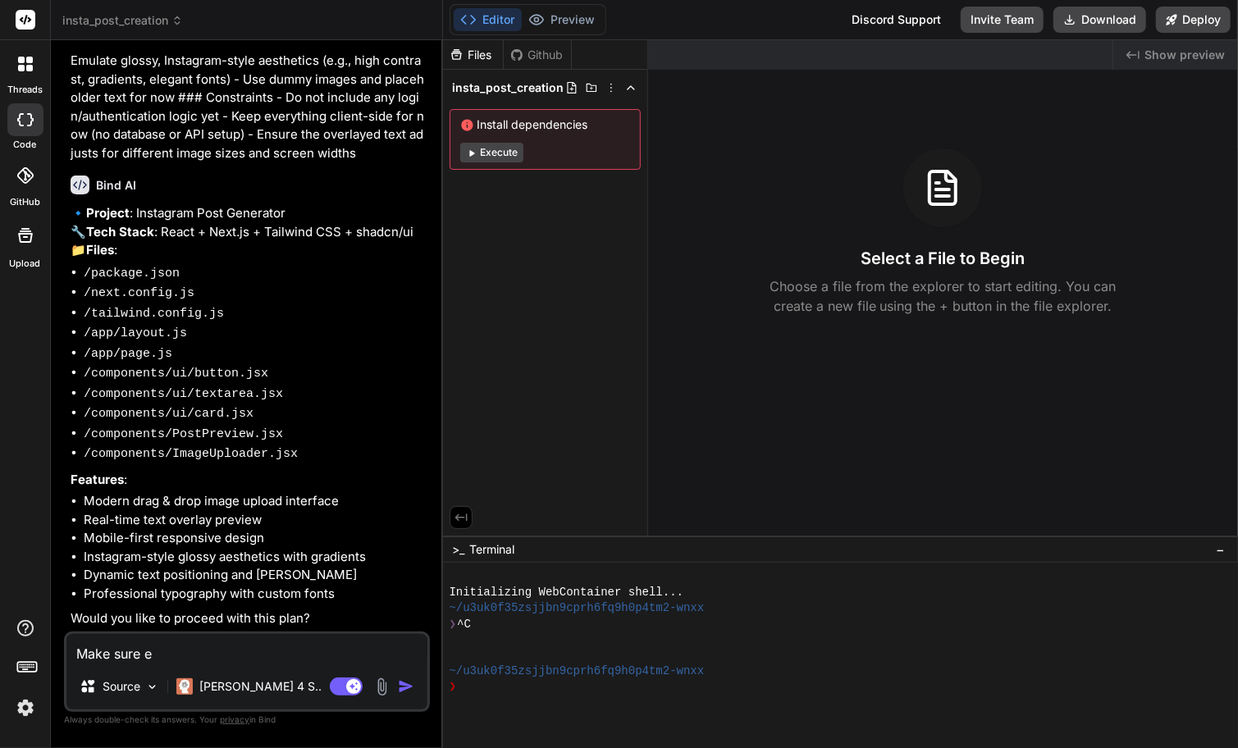
type textarea "x"
type textarea "Make sure eac"
type textarea "x"
type textarea "Make sure each"
type textarea "x"
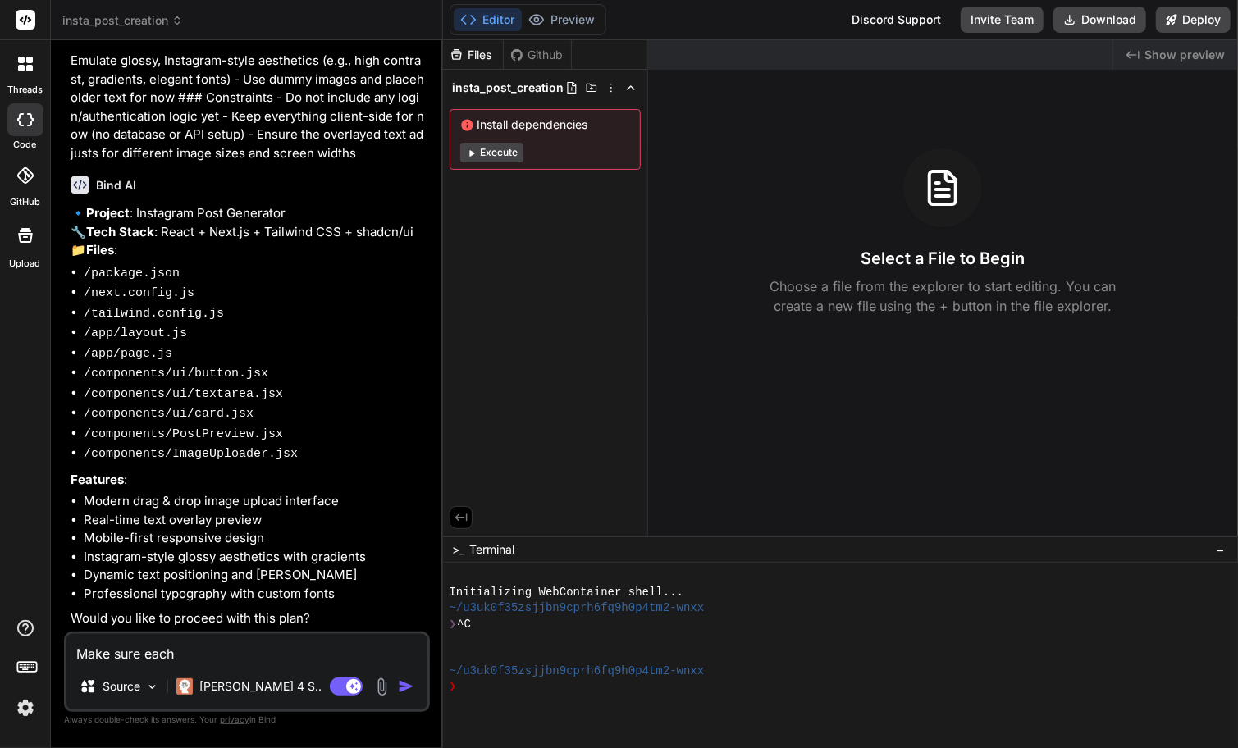
type textarea "Make sure each"
type textarea "x"
type textarea "Make sure each"
type textarea "x"
type textarea "Make sure eac"
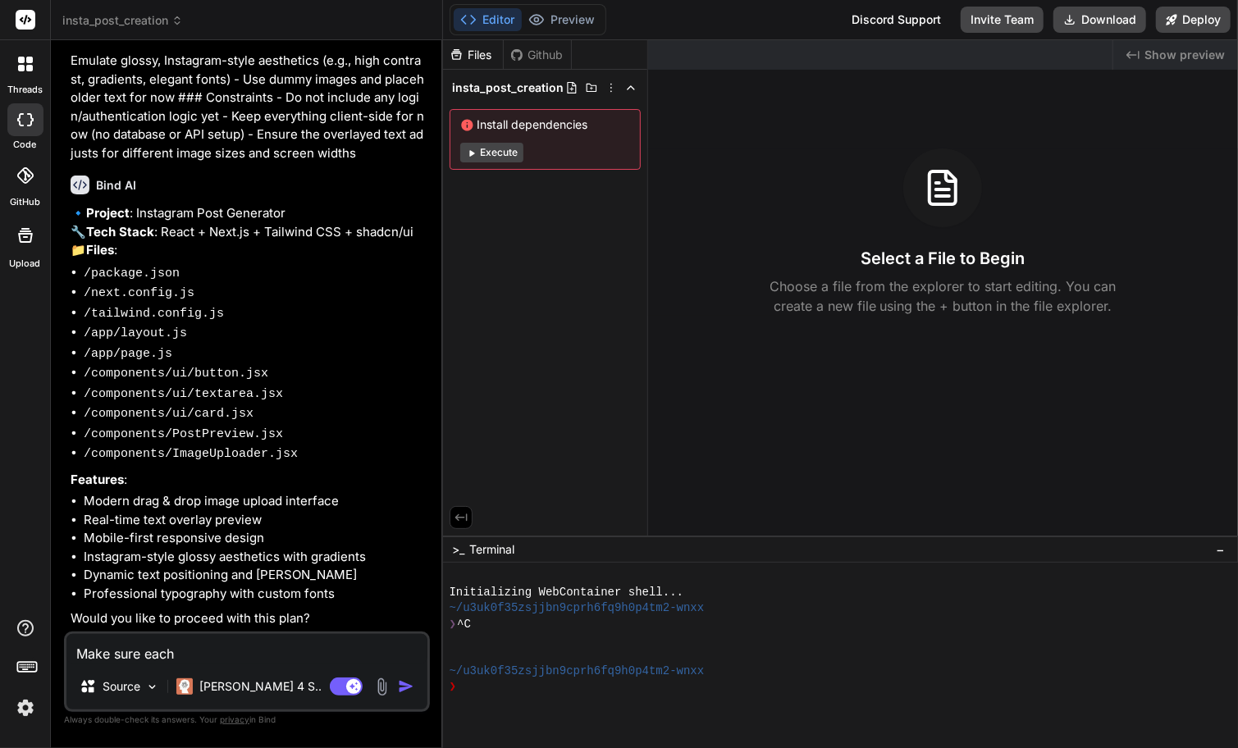
type textarea "x"
type textarea "Make sure ea"
type textarea "x"
type textarea "Make sure e"
type textarea "x"
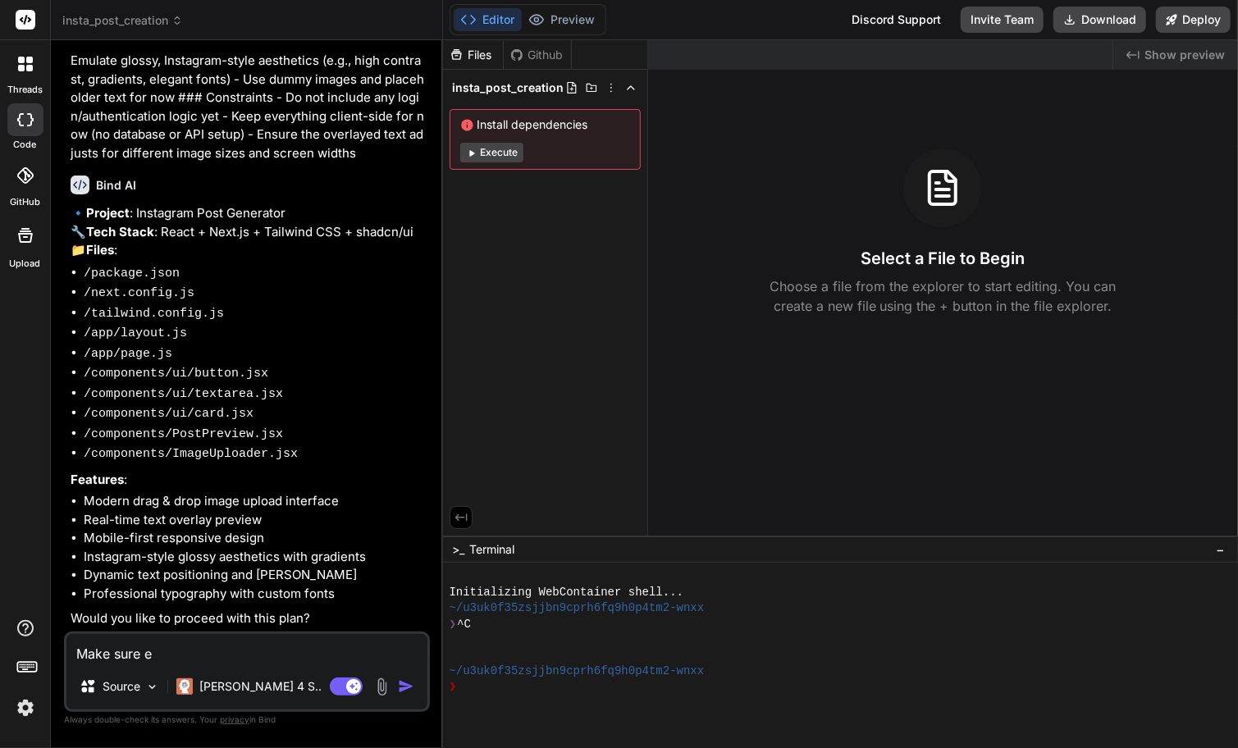
type textarea "Make sure"
type textarea "x"
type textarea "Make sure t"
type textarea "x"
type textarea "Make sure th"
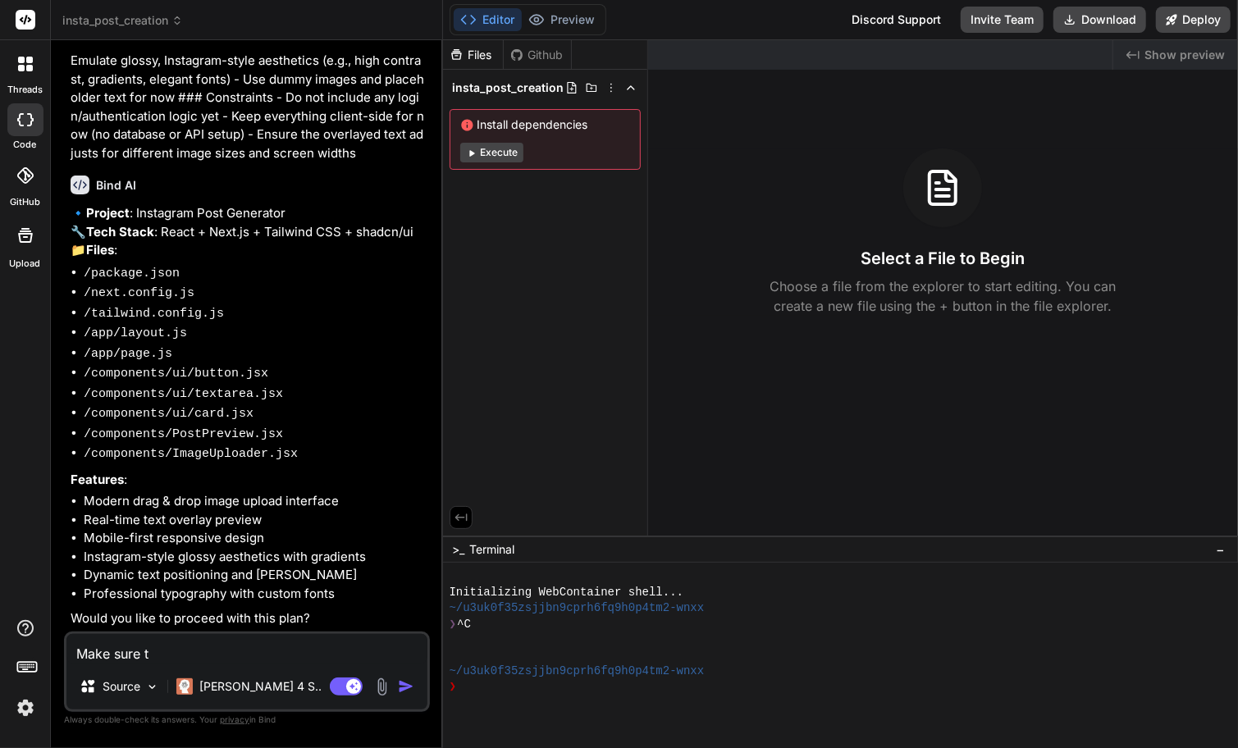
type textarea "x"
type textarea "Make sure the"
type textarea "x"
type textarea "Make sure the"
type textarea "x"
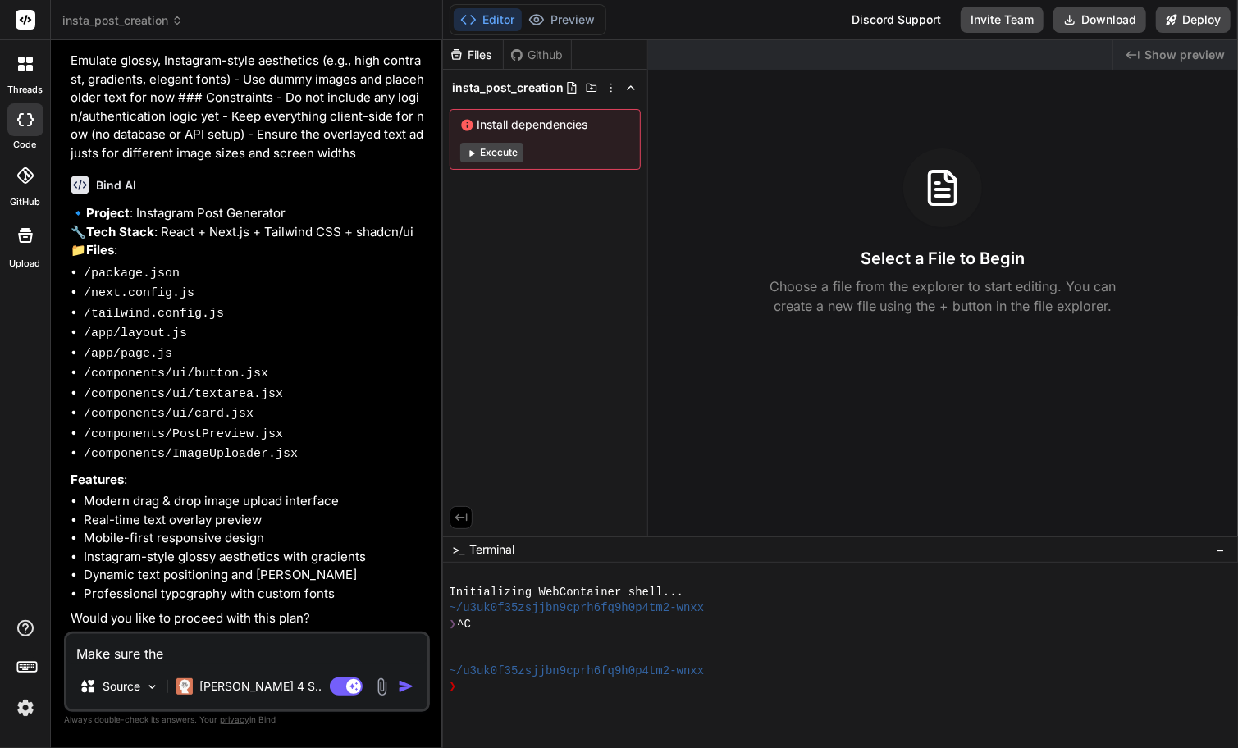
type textarea "Make sure the o"
type textarea "x"
type textarea "Make sure the ou"
type textarea "x"
type textarea "Make sure the out"
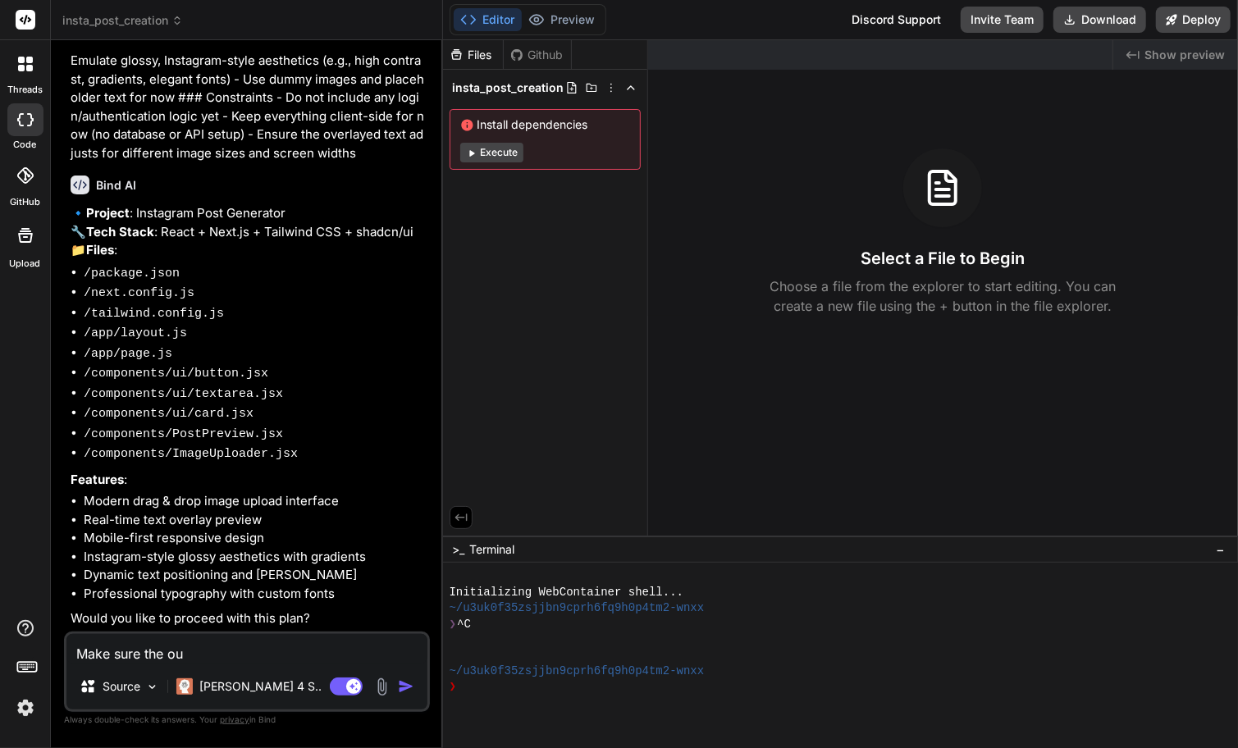
type textarea "x"
type textarea "Make sure the outp"
type textarea "x"
type textarea "Make sure the outpu"
type textarea "x"
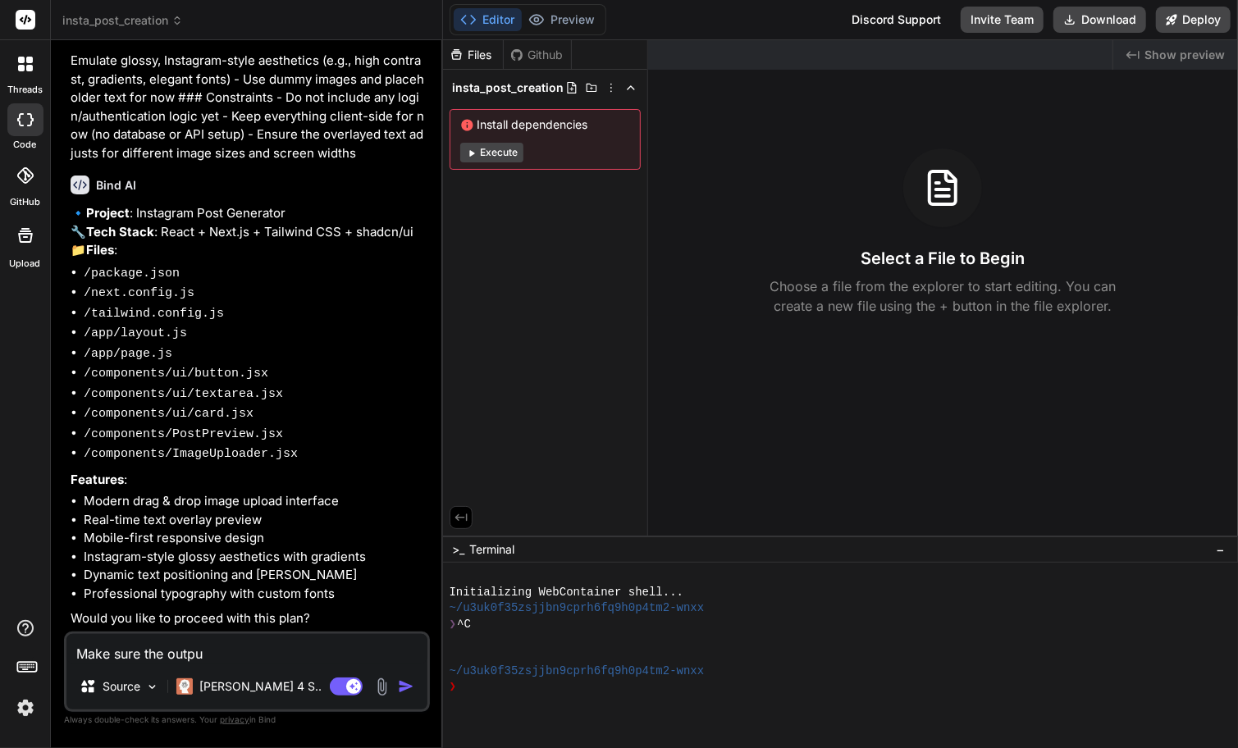
type textarea "Make sure the output"
type textarea "x"
type textarea "Make sure the output"
type textarea "x"
type textarea "Make sure the output"
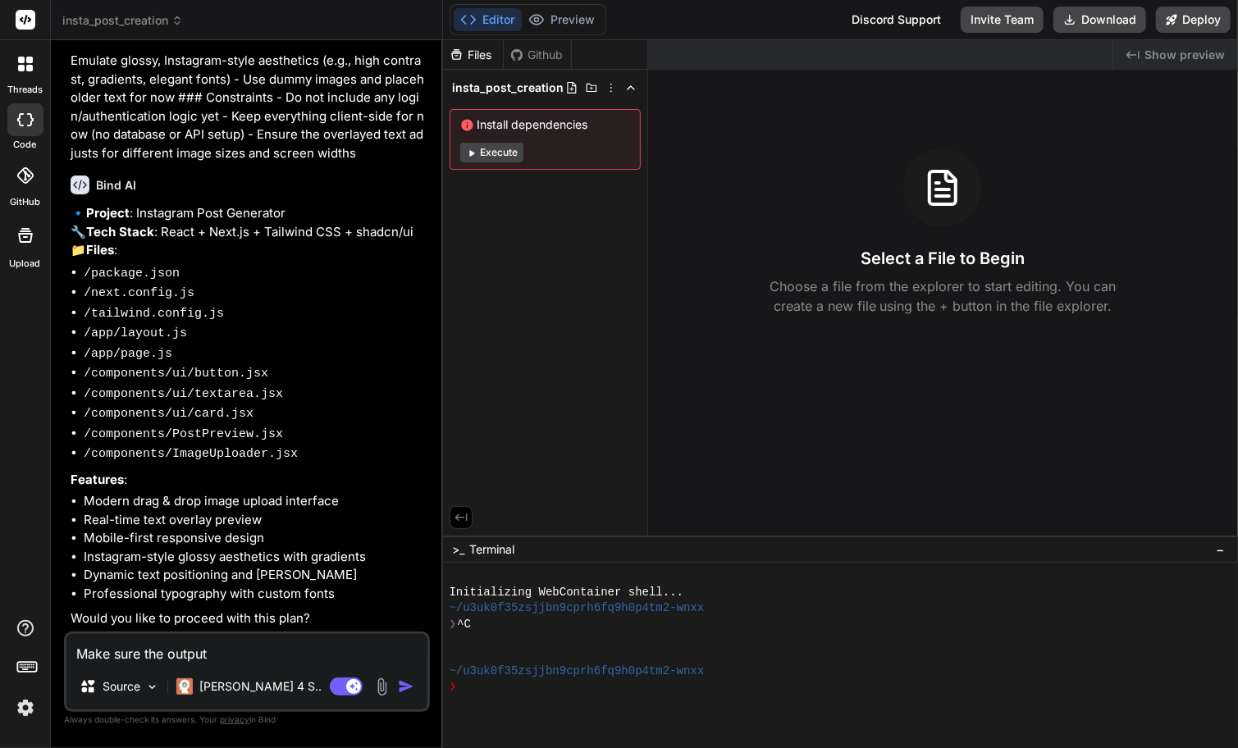
type textarea "x"
type textarea "Make sure the output is"
type textarea "x"
type textarea "Make sure the output is"
type textarea "x"
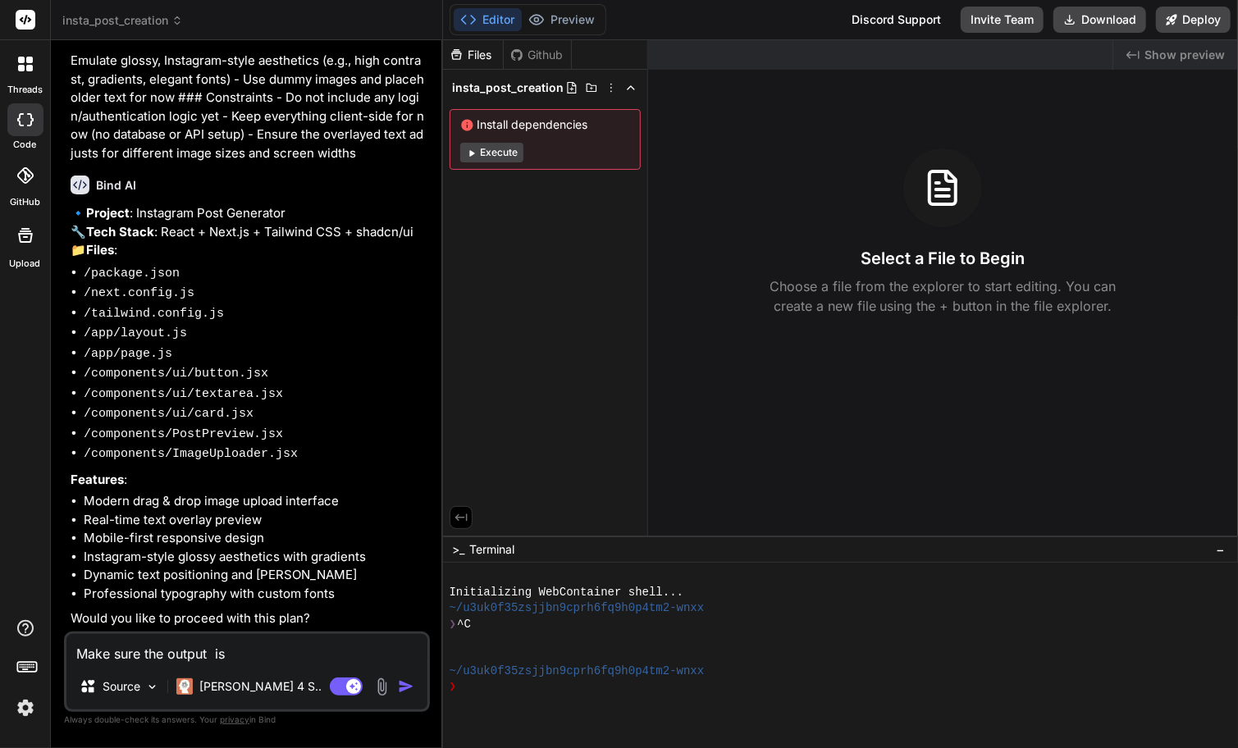
type textarea "Make sure the output is n"
type textarea "x"
type textarea "Make sure the output is no"
type textarea "x"
type textarea "Make sure the output is not"
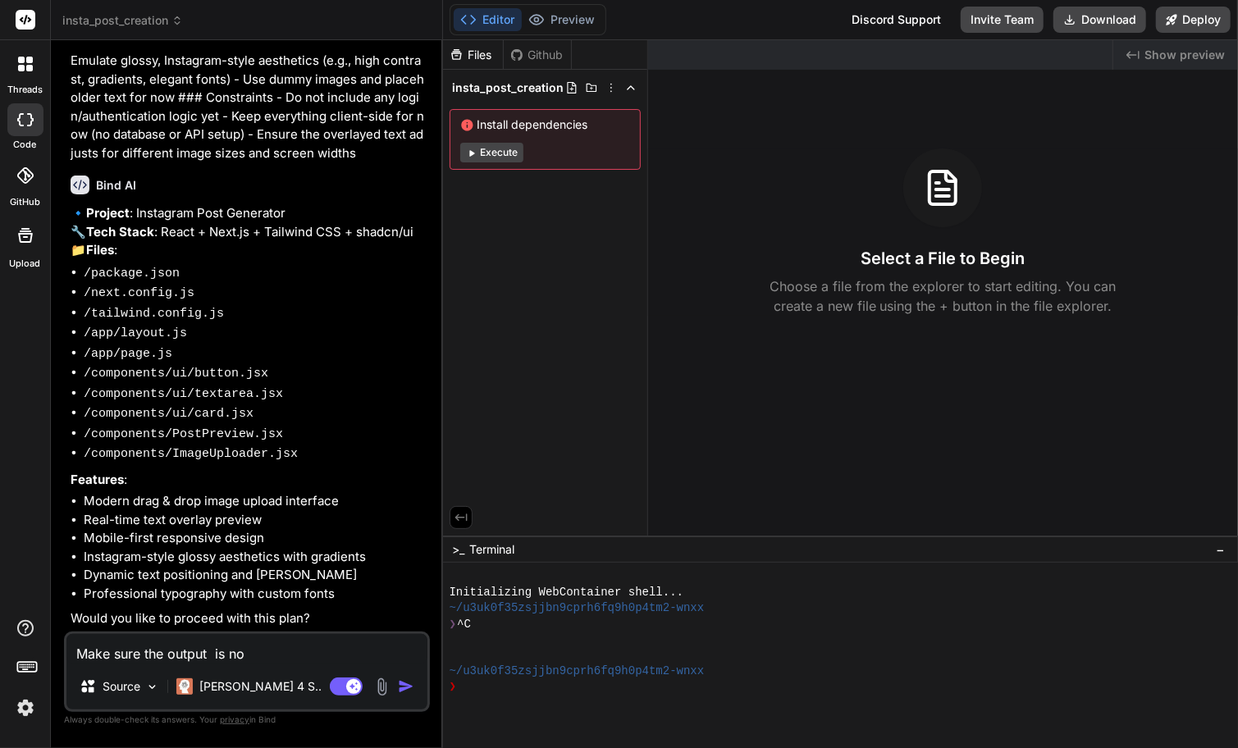
type textarea "x"
type textarea "Make sure the output is not"
type textarea "x"
type textarea "Make sure the output is not th"
type textarea "x"
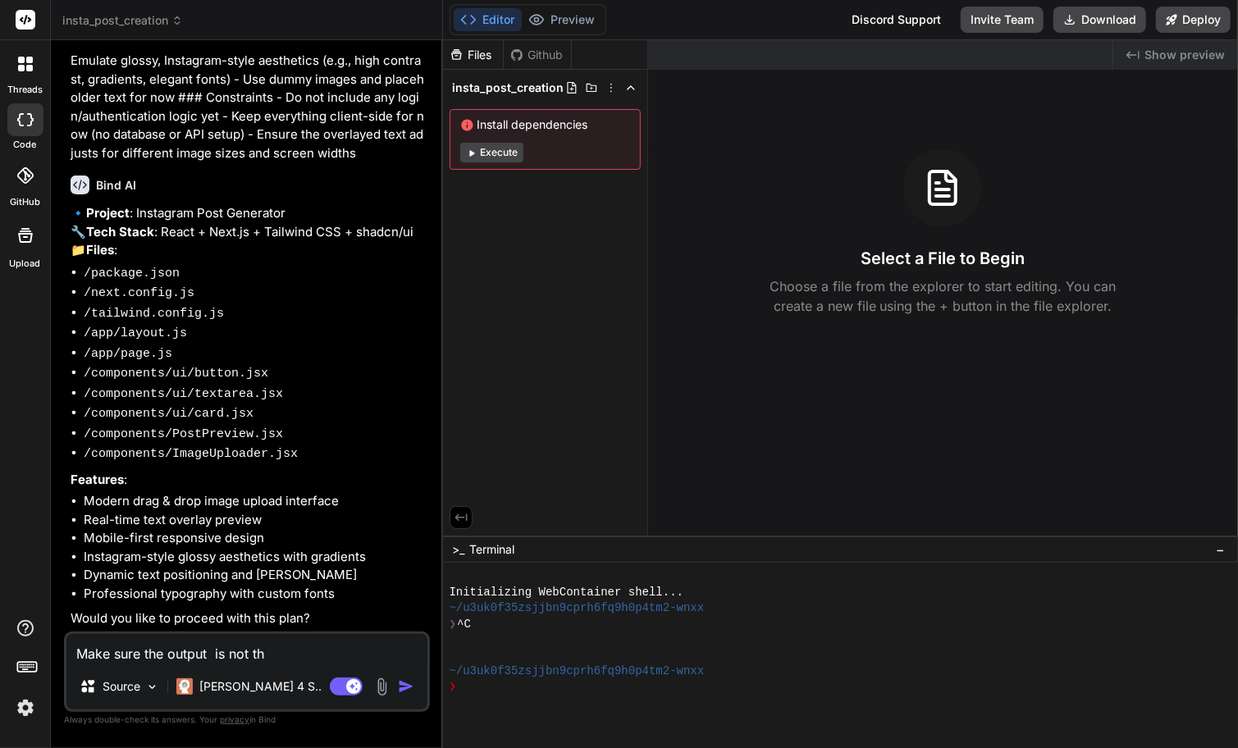
type textarea "Make sure the output is not the"
type textarea "x"
type textarea "Make sure the output is not the"
type textarea "x"
type textarea "Make sure the output is not the s"
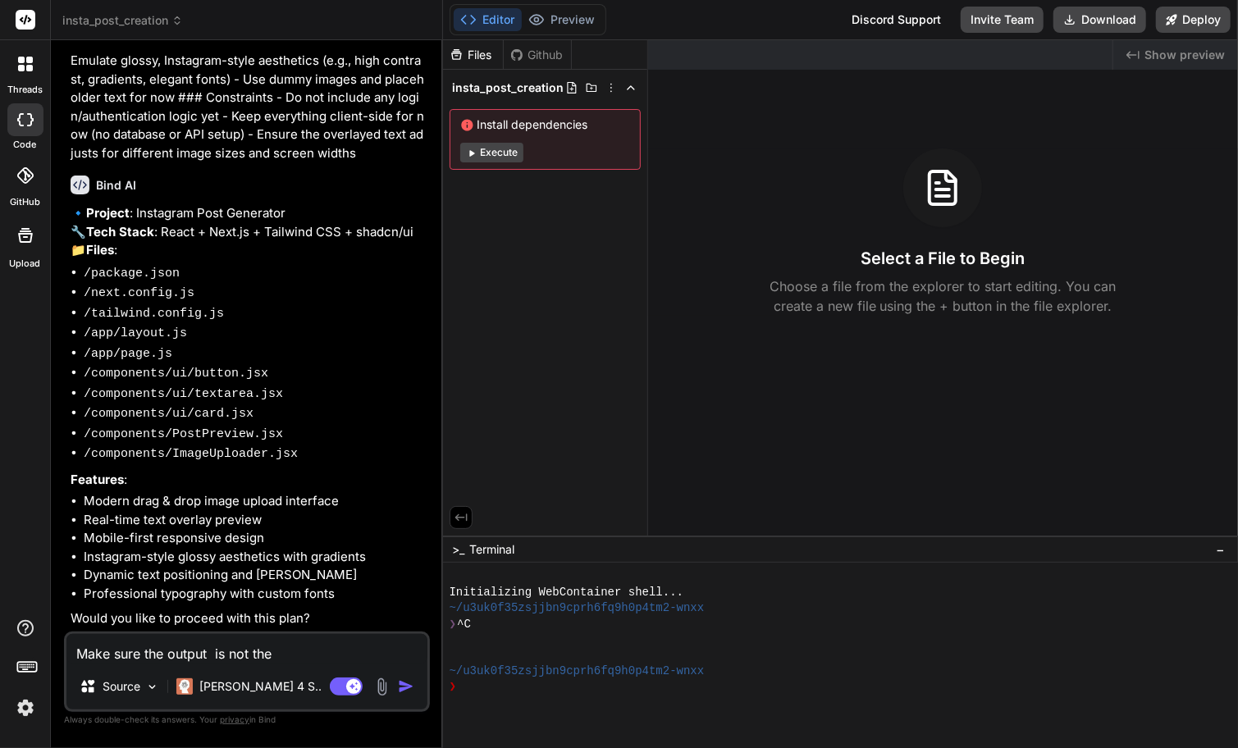
type textarea "x"
type textarea "Make sure the output is not the sa"
type textarea "x"
type textarea "Make sure the output is not the [PERSON_NAME]"
type textarea "x"
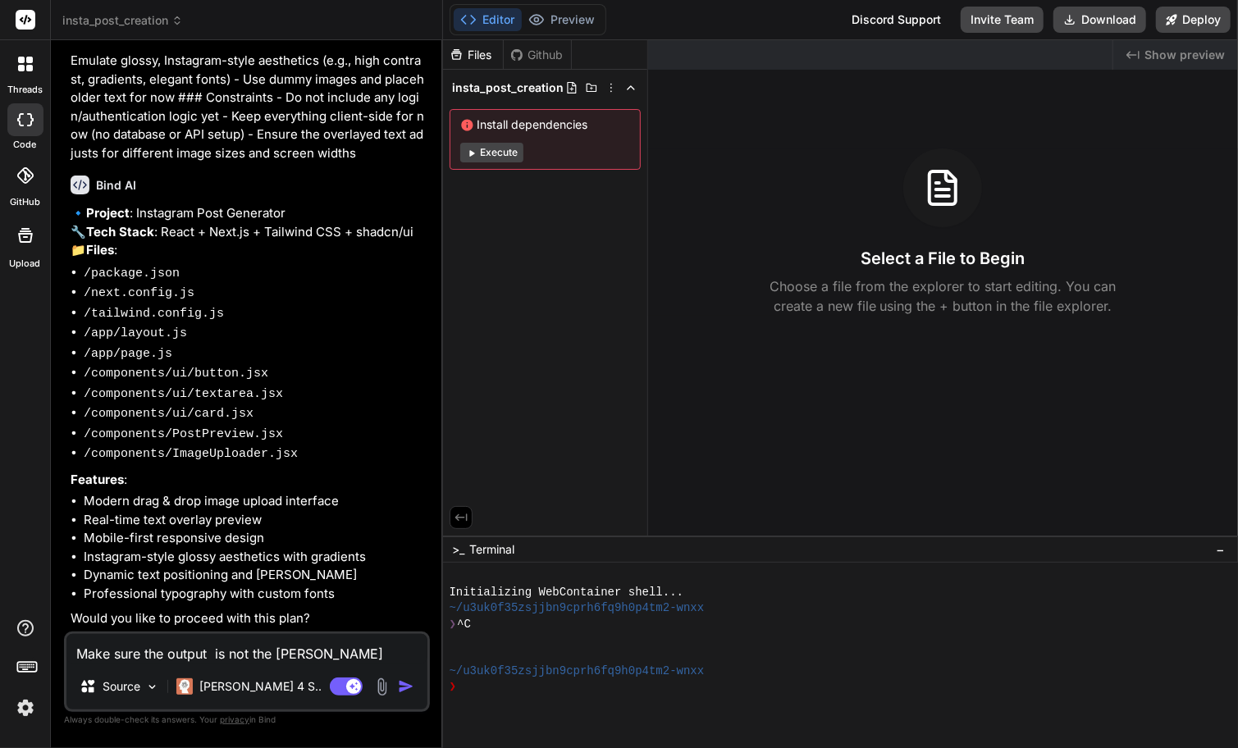
type textarea "Make sure the output is not the same"
type textarea "x"
type textarea "Make sure the output is not the same."
type textarea "x"
type textarea "Make sure the output is not the same."
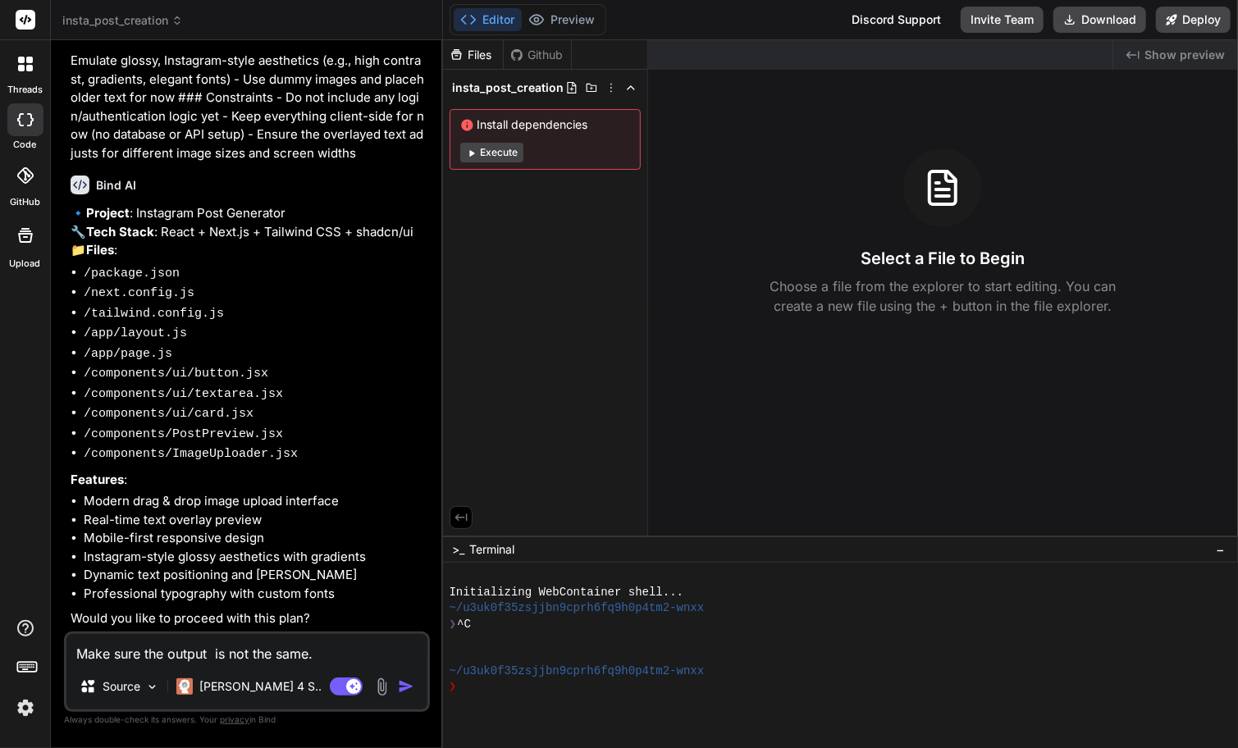
type textarea "x"
type textarea "Make sure the output is not the same."
type textarea "x"
type textarea "Make sure the output is not the same. u"
type textarea "x"
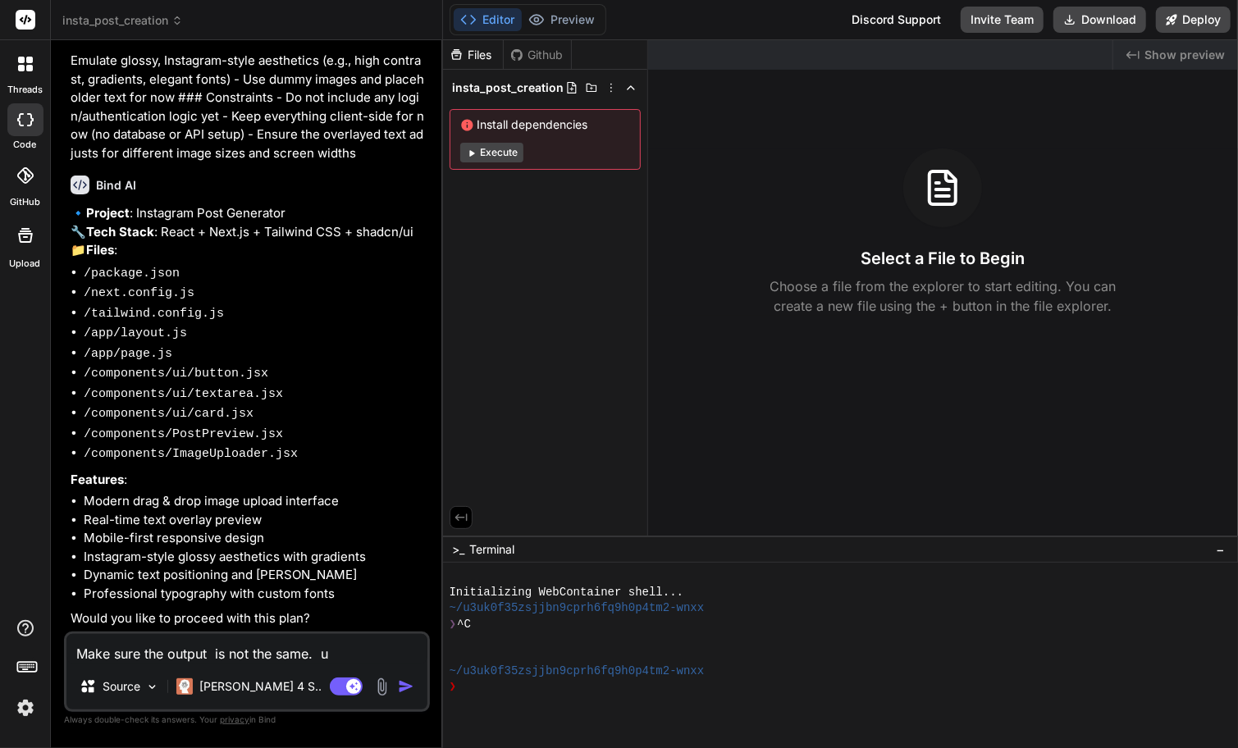
type textarea "Make sure the output is not the same. us"
type textarea "x"
type textarea "Make sure the output is not the same. use"
type textarea "x"
type textarea "Make sure the output is not the same. use"
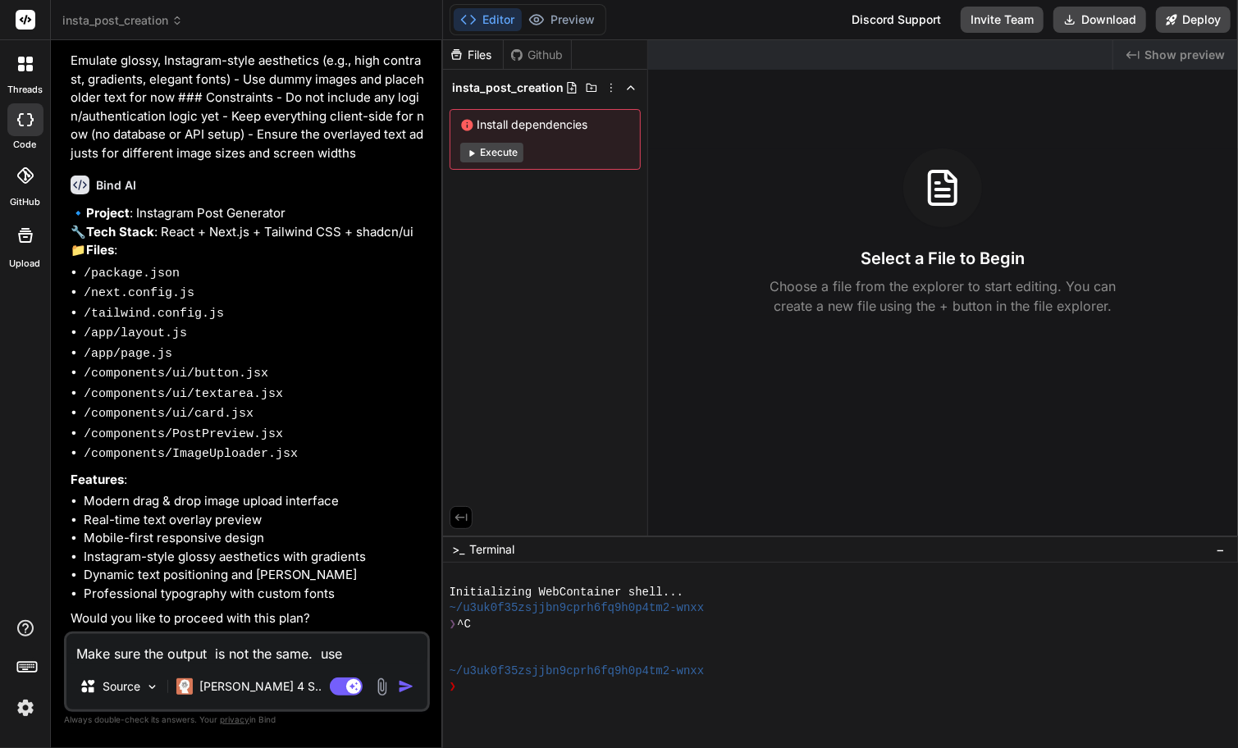
type textarea "x"
type textarea "Make sure the output is not the same. use"
type textarea "x"
type textarea "Make sure the output is not the same. us"
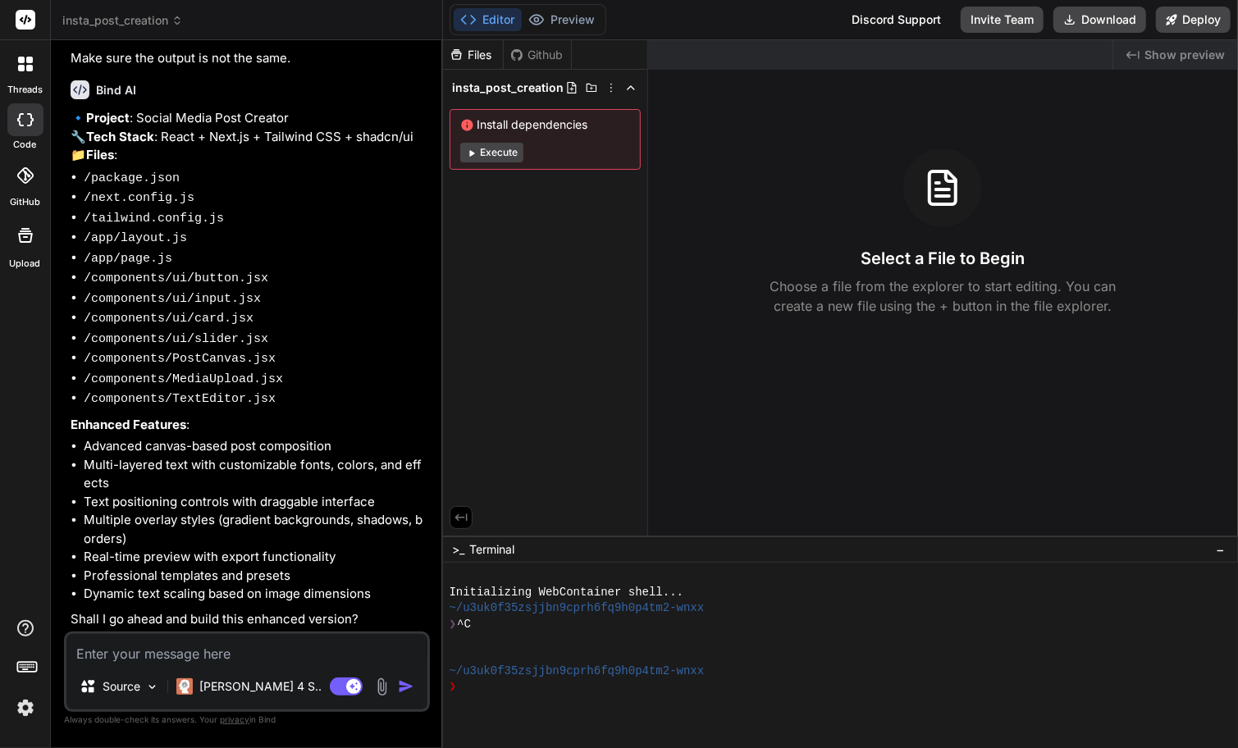
scroll to position [896, 0]
click at [181, 654] on textarea at bounding box center [246, 649] width 361 height 30
click at [239, 656] on textarea at bounding box center [246, 649] width 361 height 30
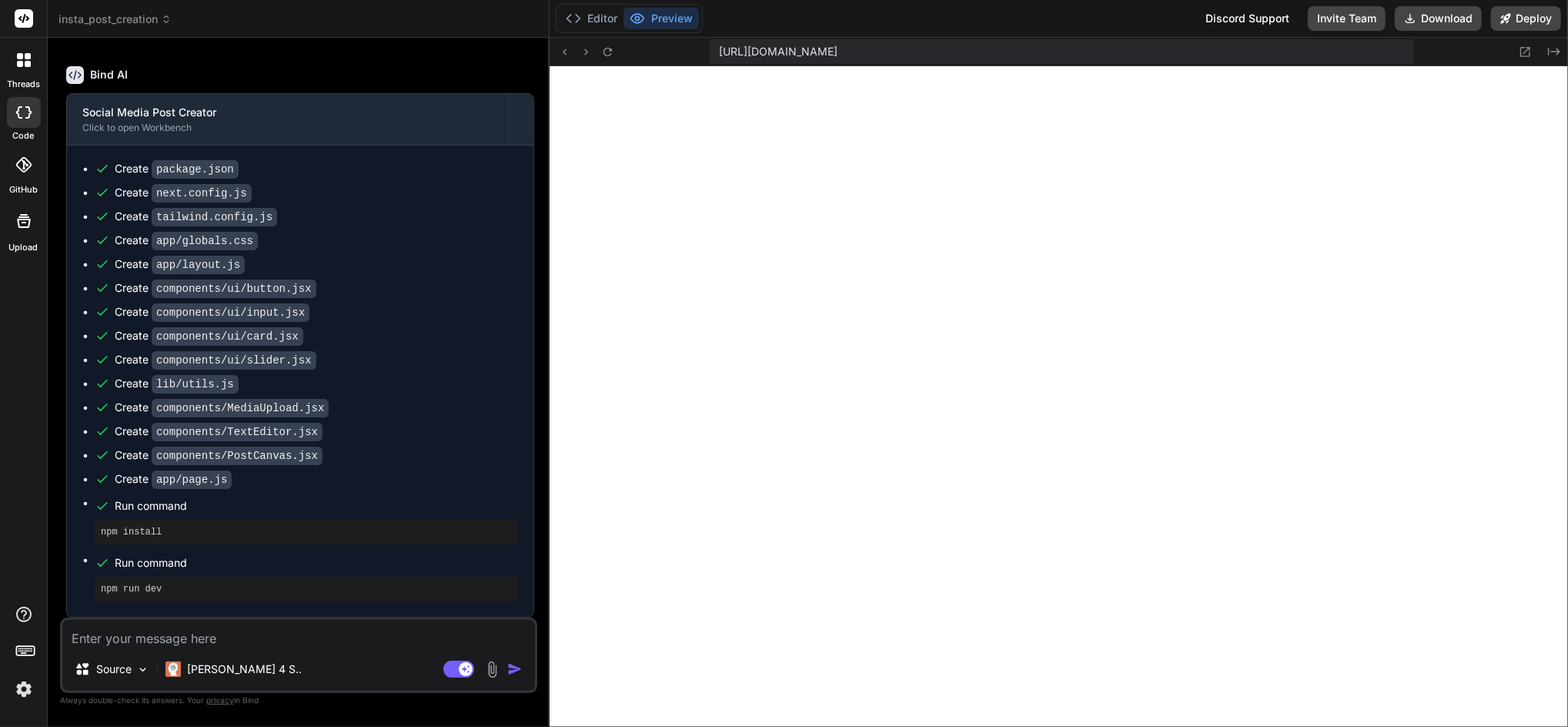
scroll to position [1714, 0]
click at [611, 46] on icon at bounding box center [608, 52] width 13 height 13
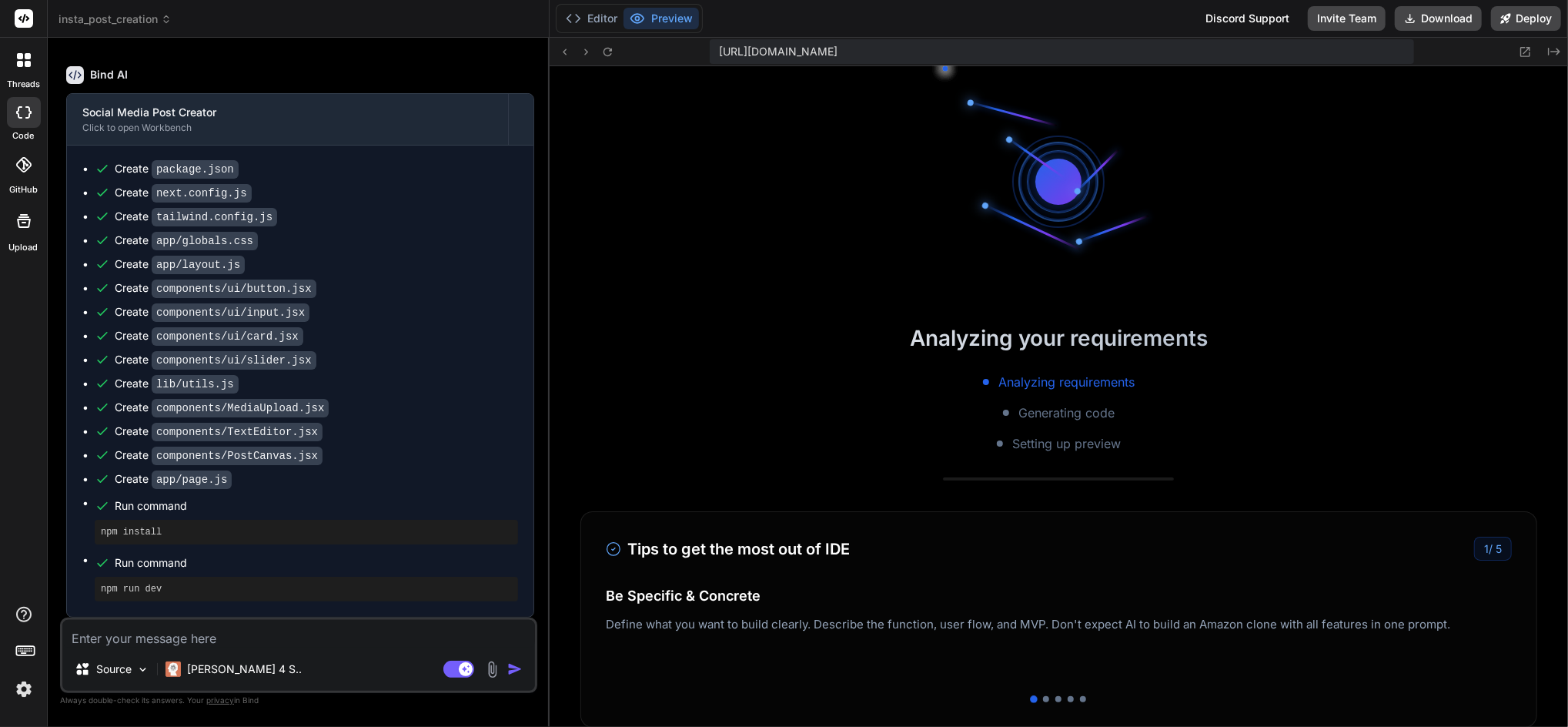
scroll to position [1743, 0]
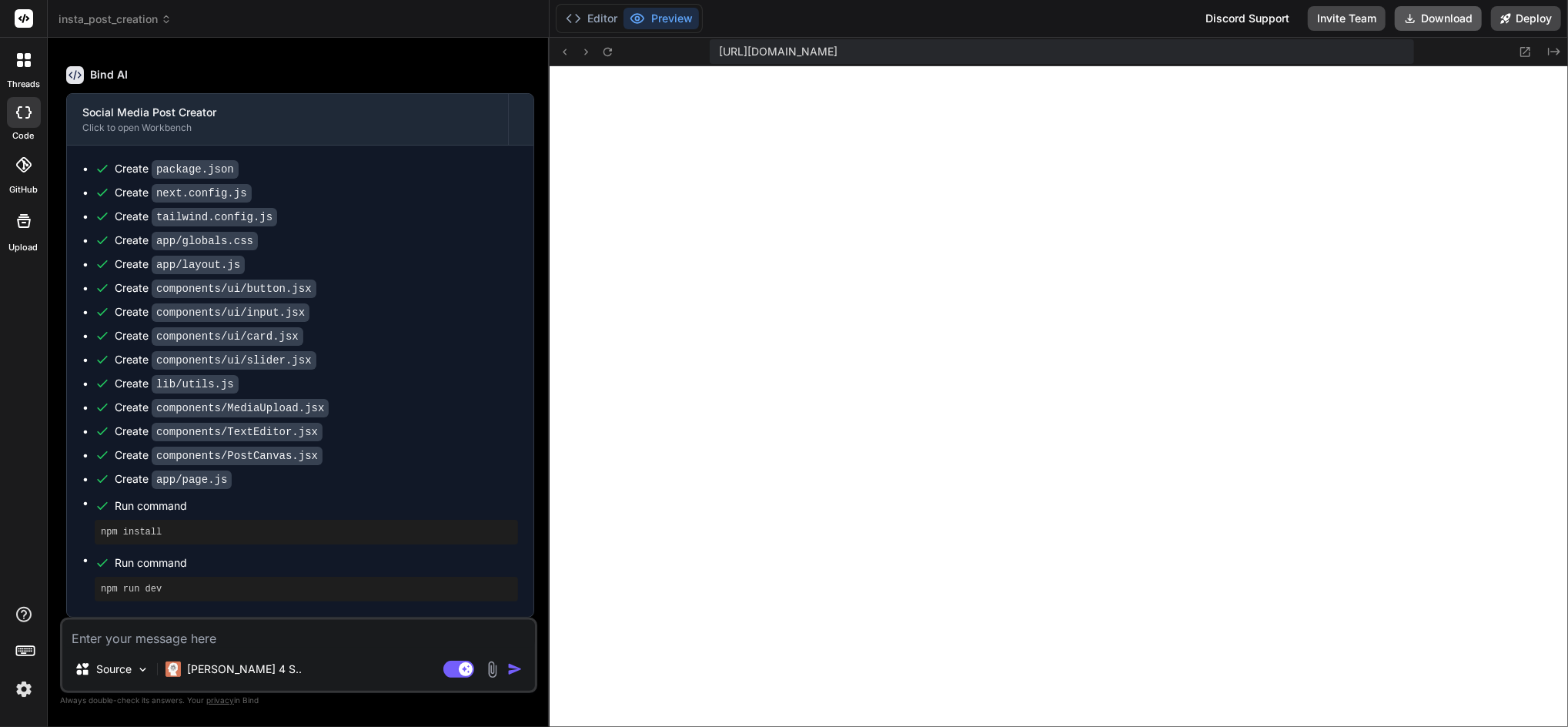
click at [1066, 22] on button "Download" at bounding box center [1439, 19] width 87 height 24
click at [451, 667] on rect at bounding box center [459, 669] width 31 height 17
click at [245, 631] on textarea at bounding box center [298, 633] width 473 height 28
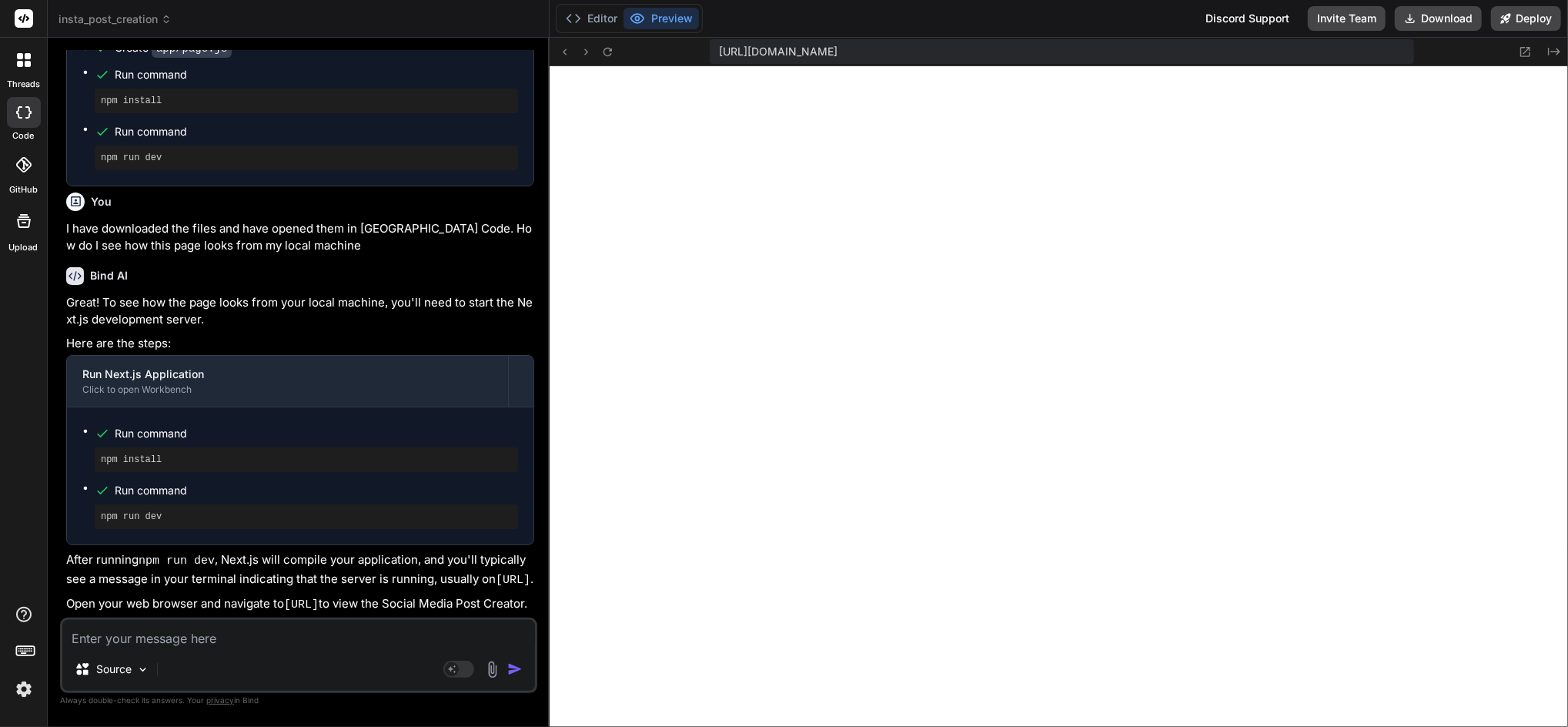
scroll to position [2408, 0]
click at [491, 671] on img at bounding box center [492, 669] width 18 height 18
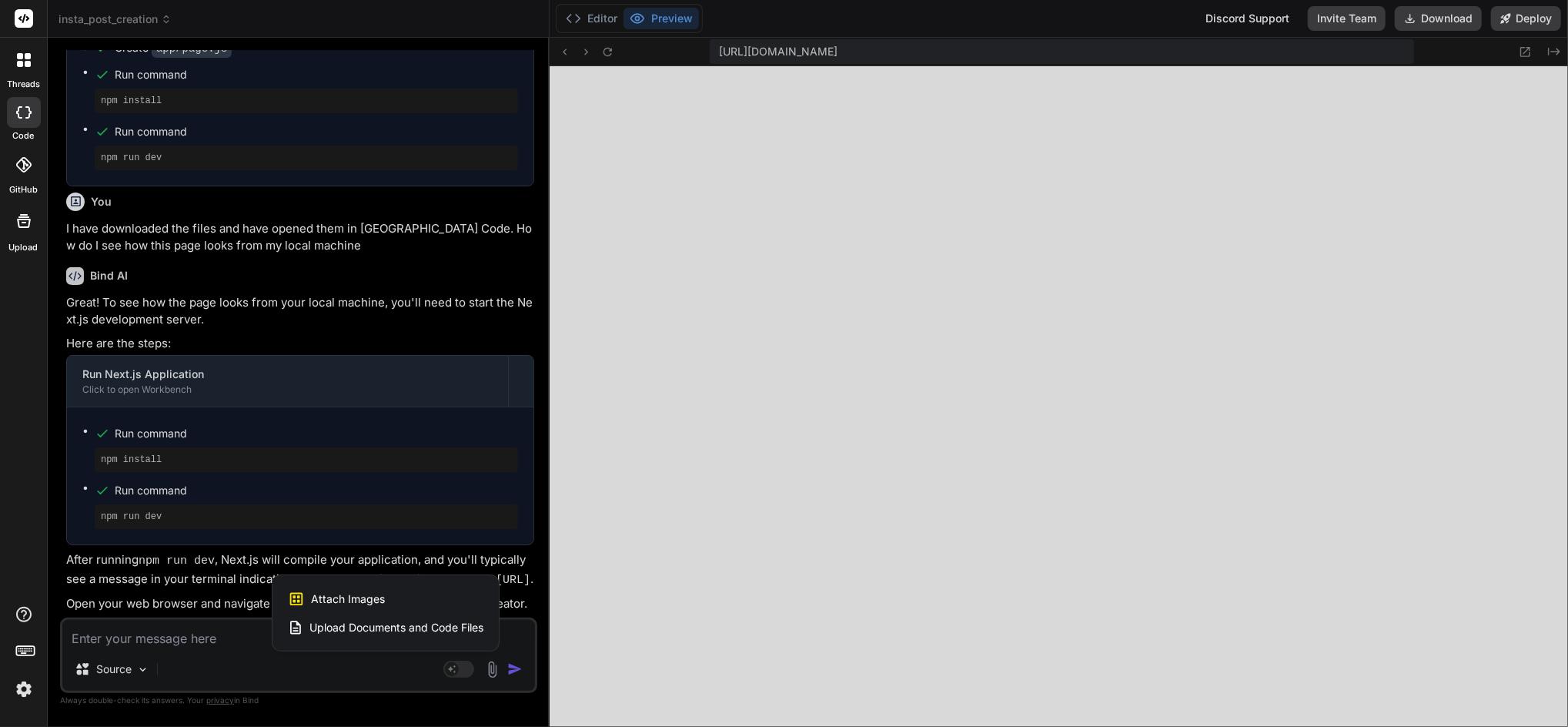
click at [414, 629] on span "Upload Documents and Code Files" at bounding box center [396, 627] width 174 height 15
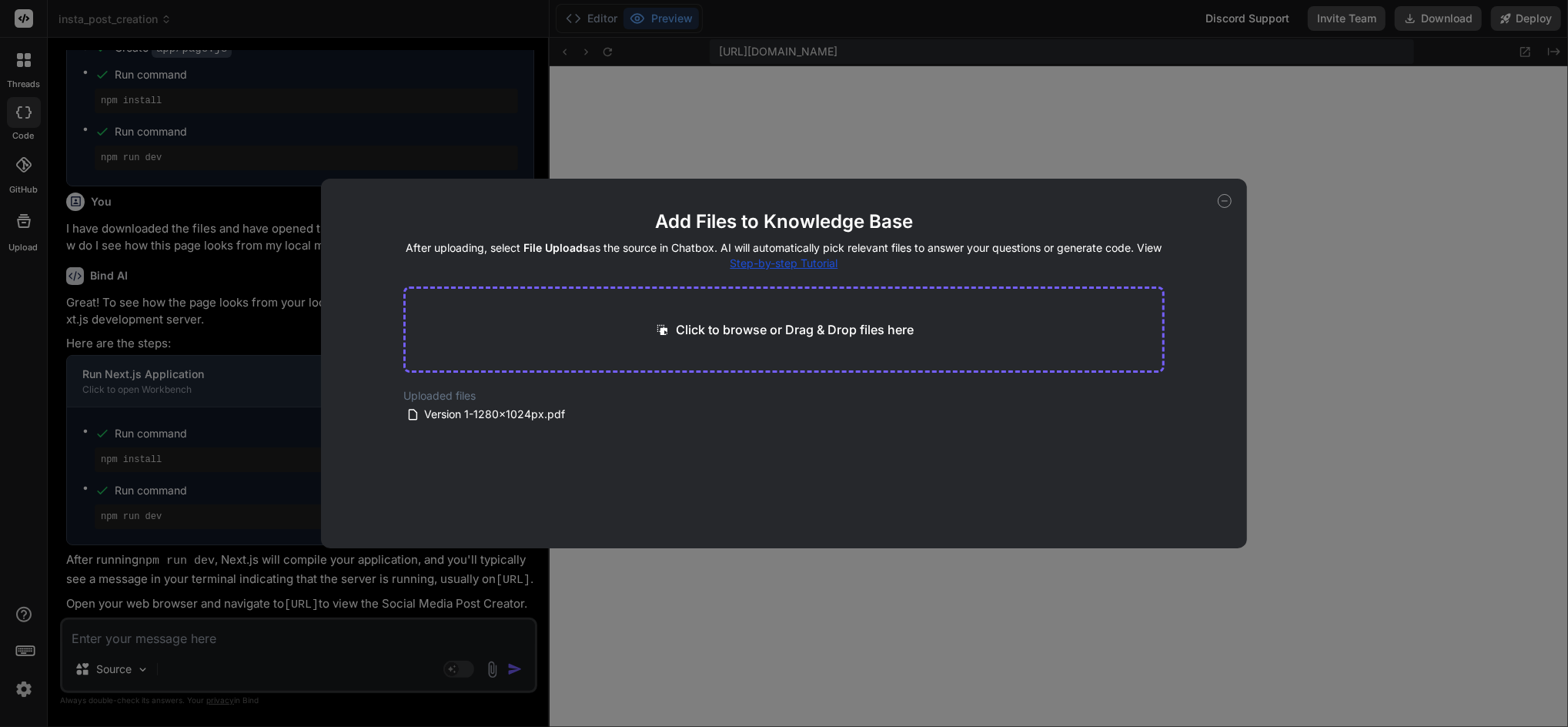
click at [773, 325] on p "Click to browse or Drag & Drop files here" at bounding box center [796, 329] width 238 height 19
click at [1066, 195] on icon at bounding box center [1225, 201] width 14 height 14
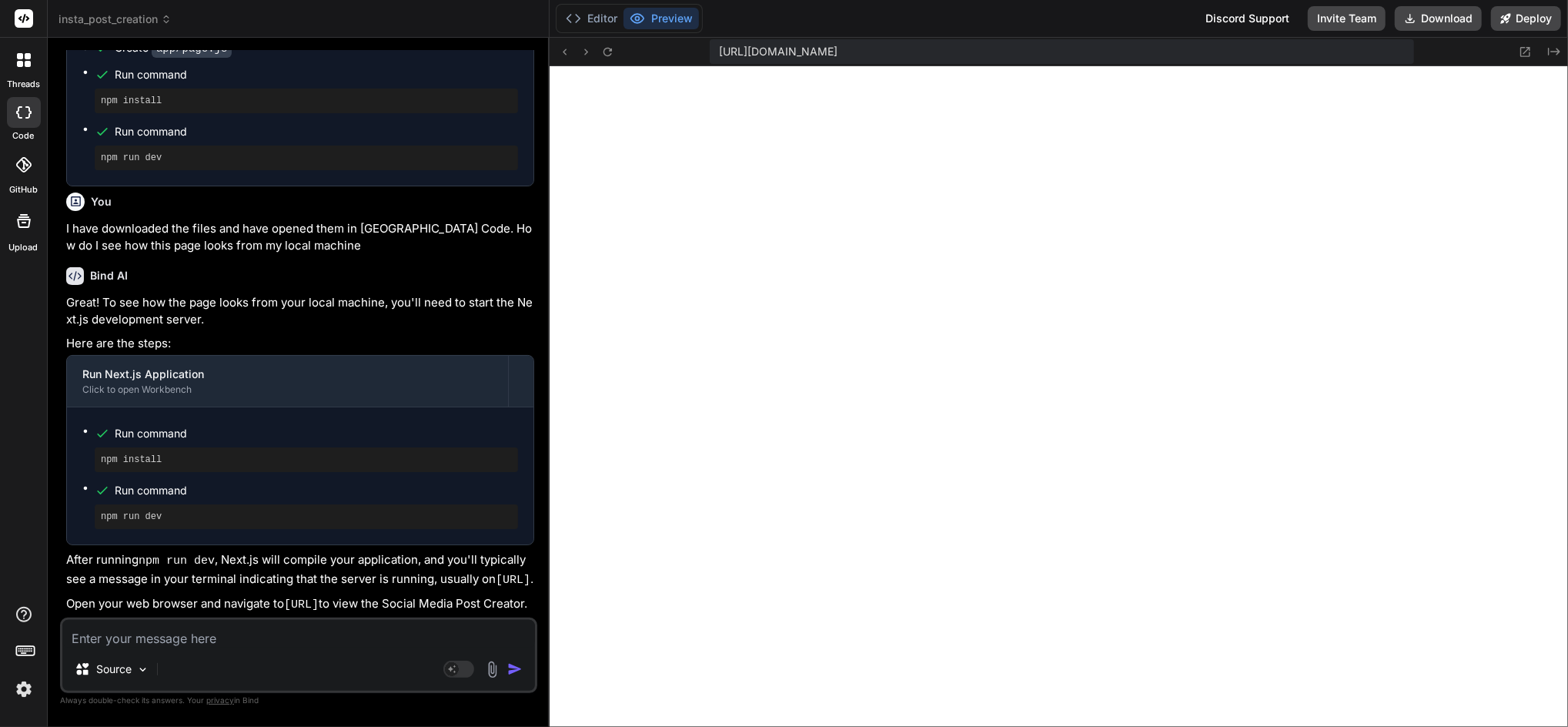
click at [294, 641] on textarea at bounding box center [298, 633] width 473 height 28
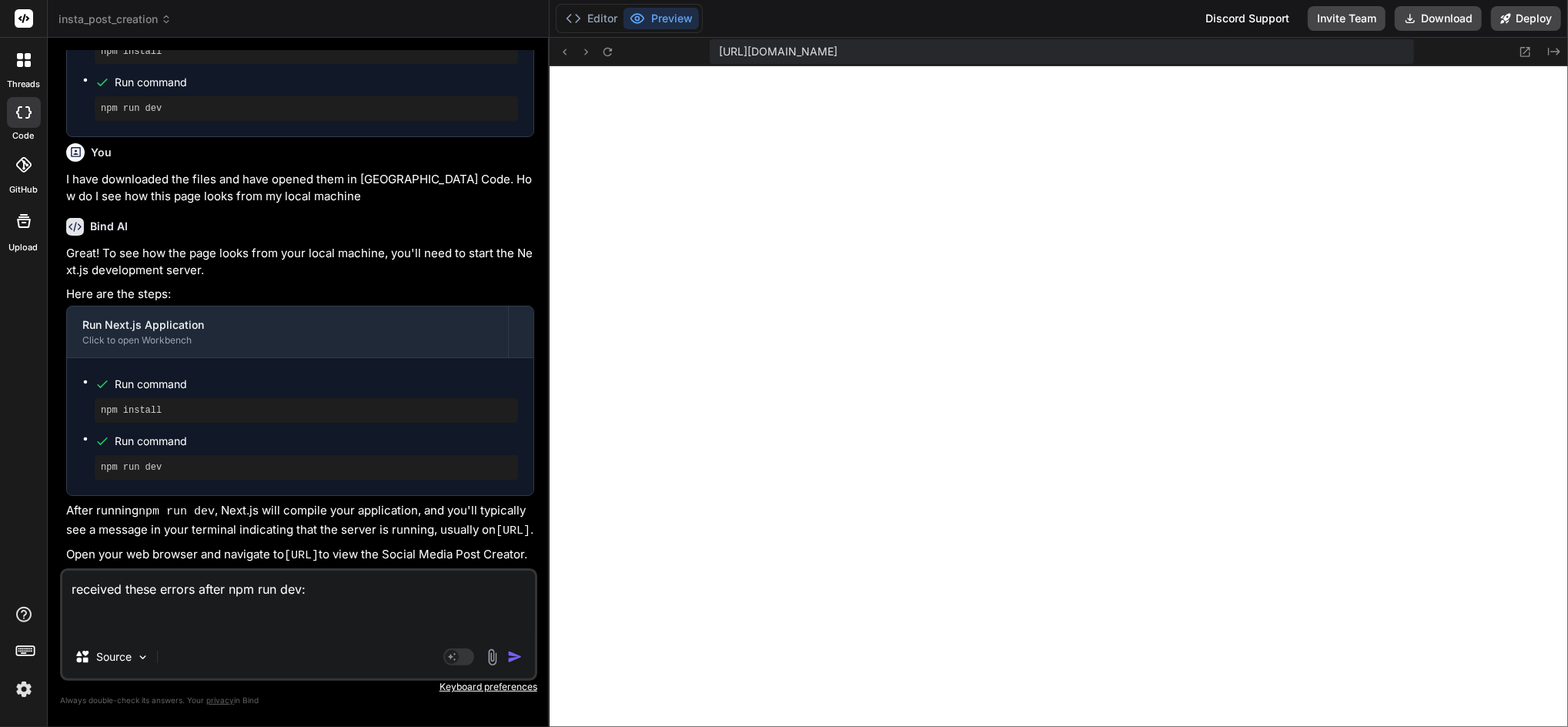
paste textarea "/home/cwoodruff/.npm/_logs/2025-09-13T22_33_43_564Z-debug-0.log"
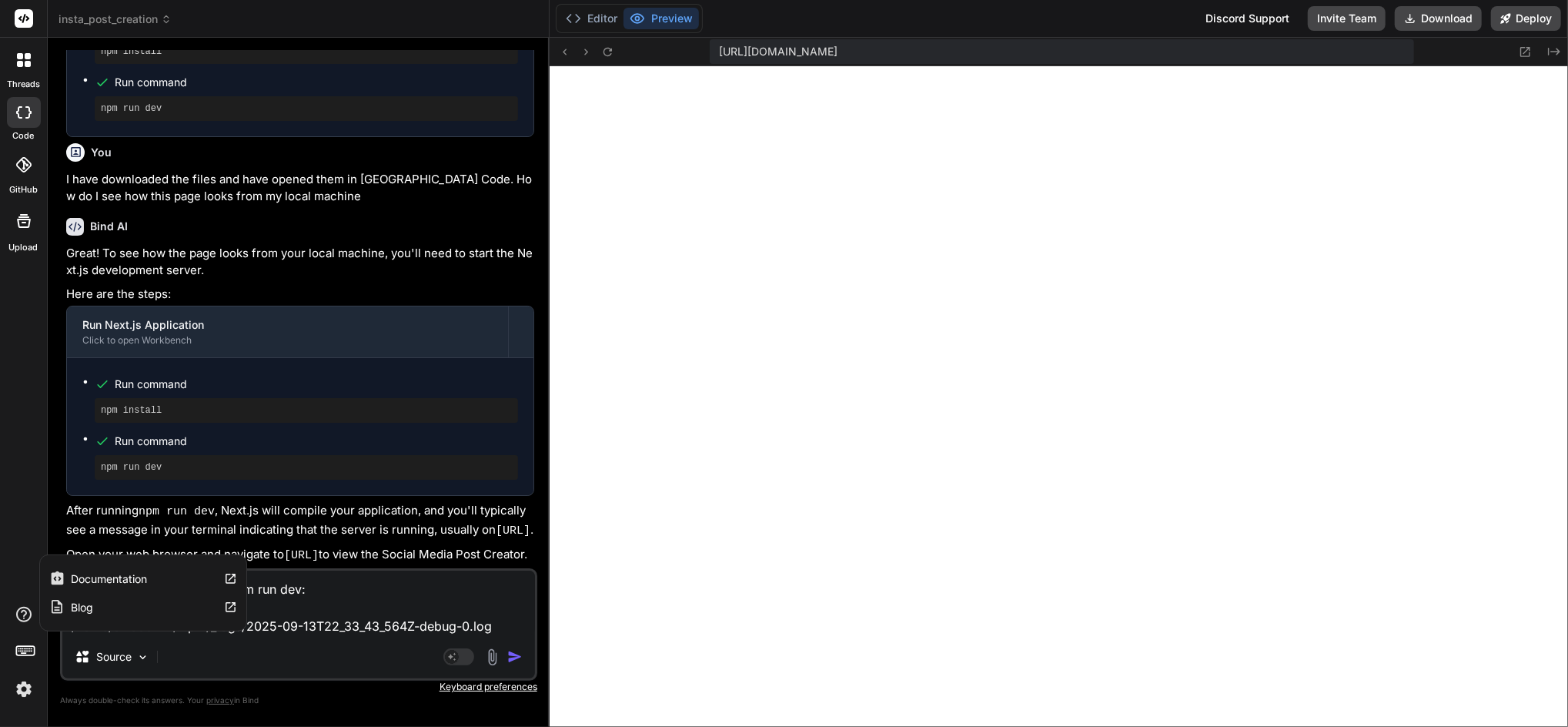
drag, startPoint x: 507, startPoint y: 627, endPoint x: 10, endPoint y: 617, distance: 497.1
click at [10, 617] on div "threads code GitHub Upload Documentation Blog insta_post_creation Created with …" at bounding box center [784, 363] width 1568 height 727
paste textarea "npm WARN EBADENGINE Unsupported engine { npm WARN EBADENGINE package: 'next@13.…"
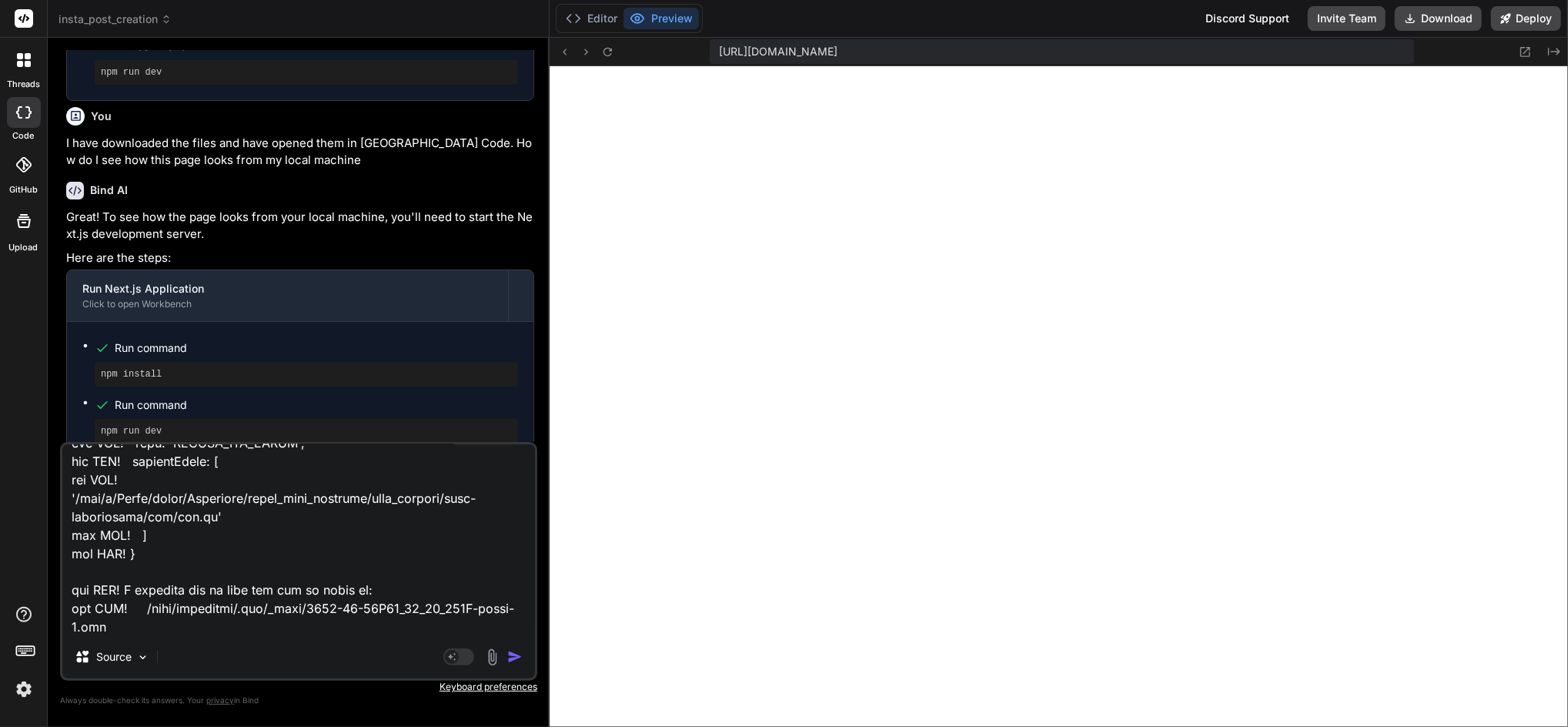
scroll to position [2219, 0]
drag, startPoint x: 169, startPoint y: 629, endPoint x: 93, endPoint y: 623, distance: 76.2
click at [93, 623] on textarea at bounding box center [298, 538] width 473 height 190
click at [233, 634] on textarea at bounding box center [298, 538] width 473 height 190
drag, startPoint x: 174, startPoint y: 625, endPoint x: 54, endPoint y: 589, distance: 125.3
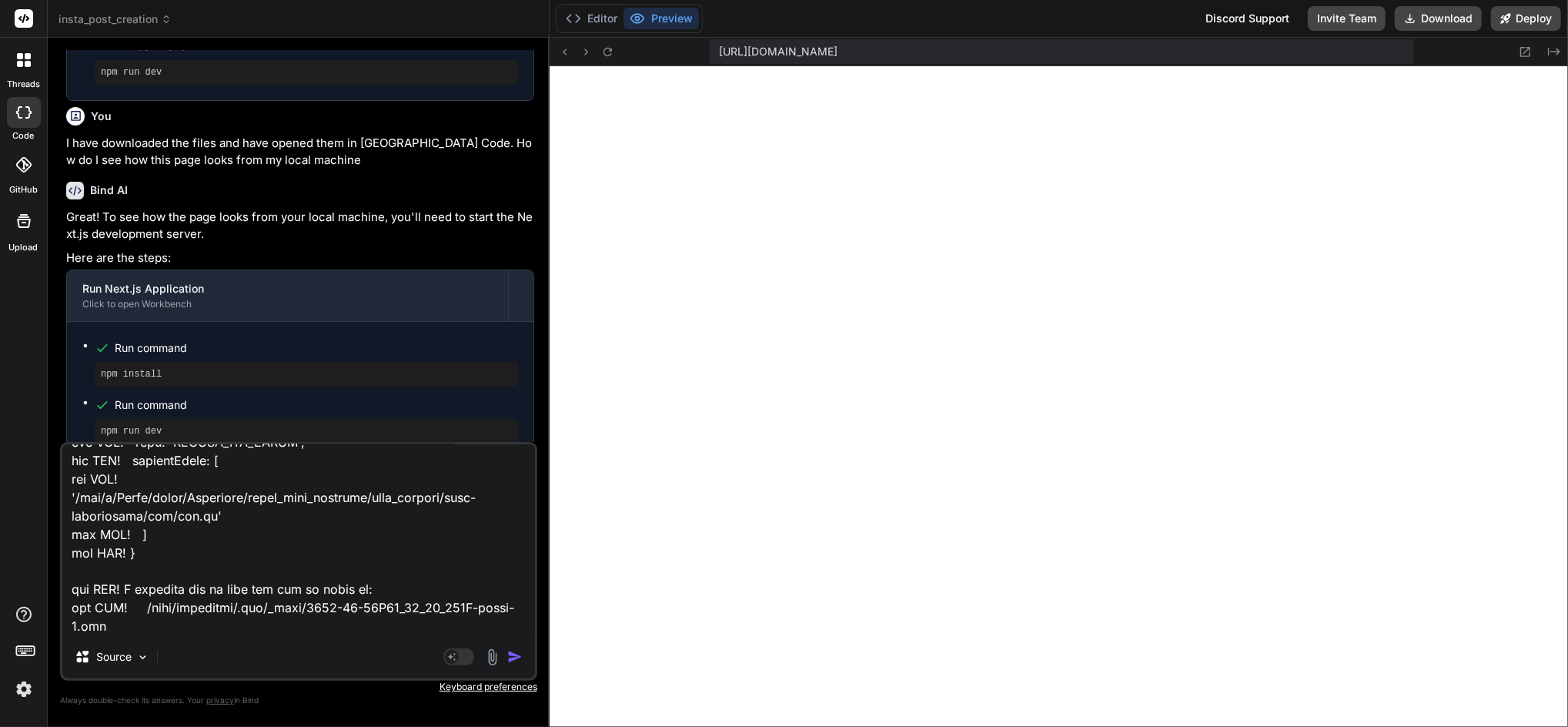
click at [54, 589] on div "Bind AI Web Search Created with Pixso. Code Generator You Bind AI 🔹 Project : I…" at bounding box center [298, 382] width 502 height 689
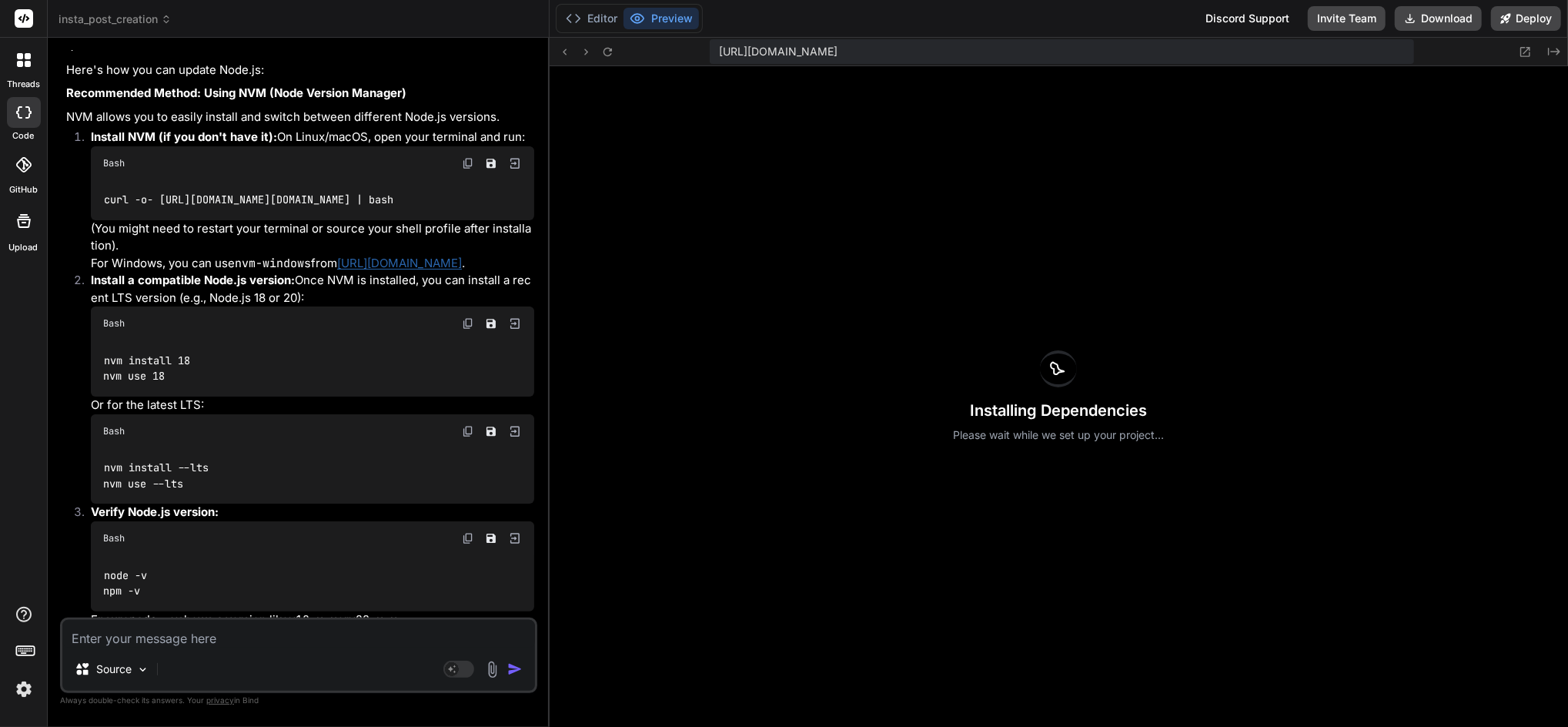
scroll to position [3659, 0]
click at [471, 171] on img at bounding box center [467, 164] width 12 height 12
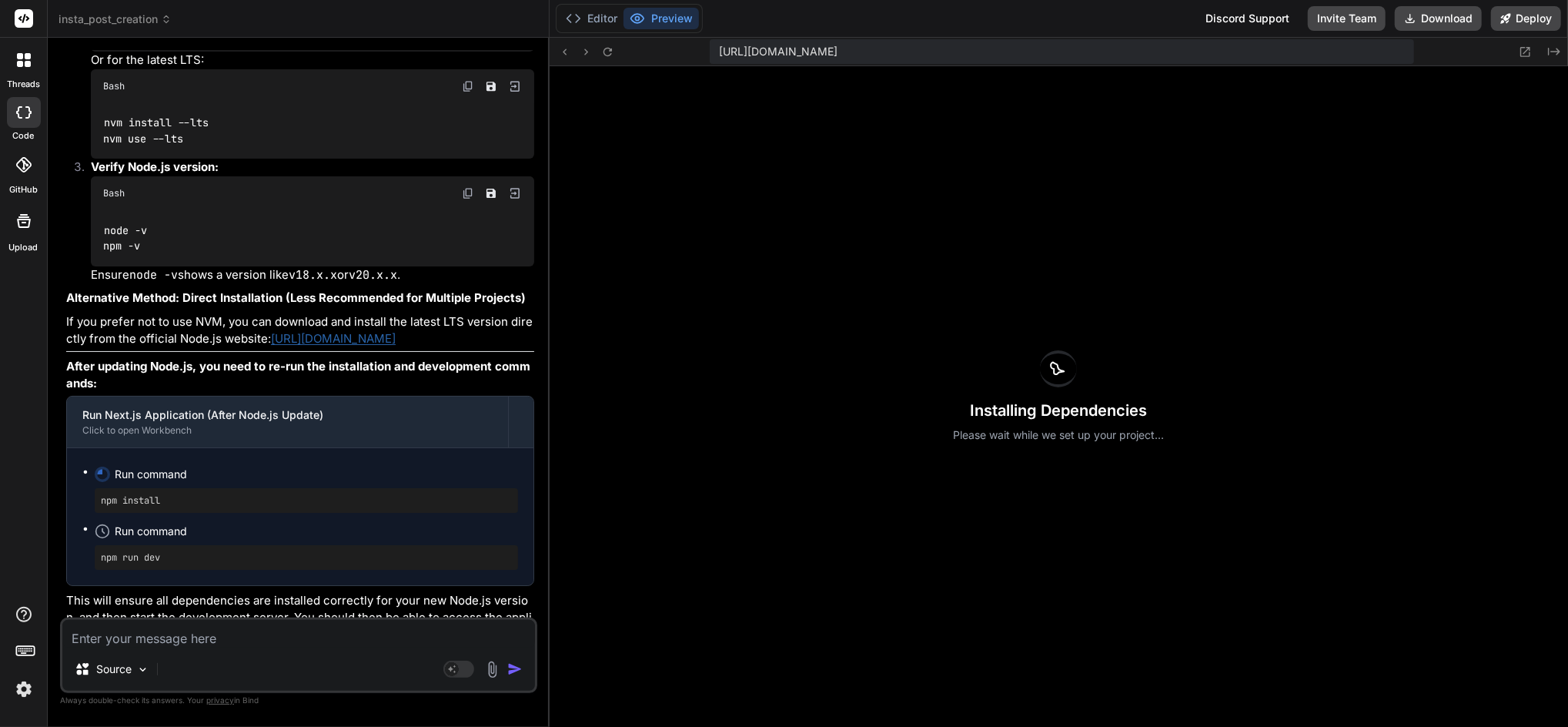
scroll to position [4070, 0]
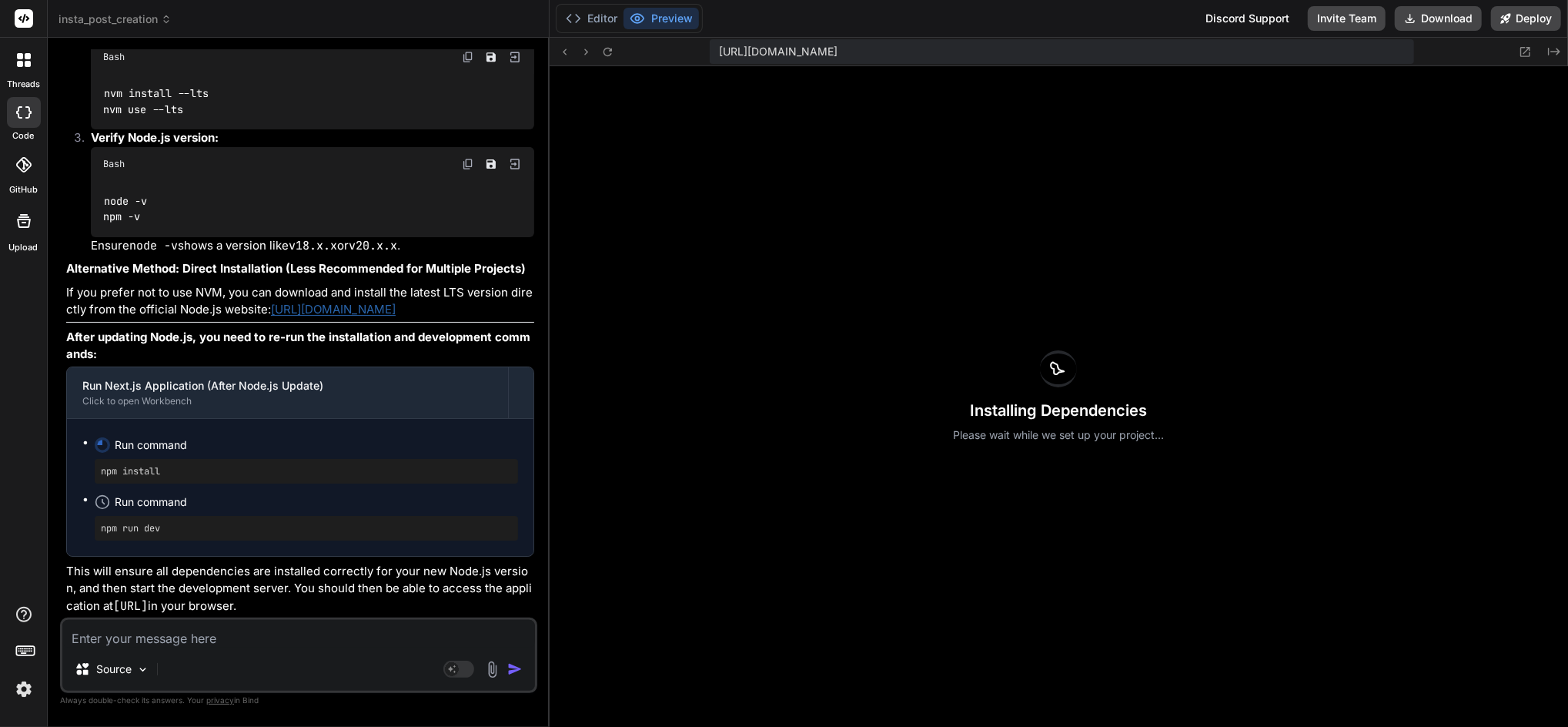
click at [469, 63] on img at bounding box center [467, 56] width 12 height 12
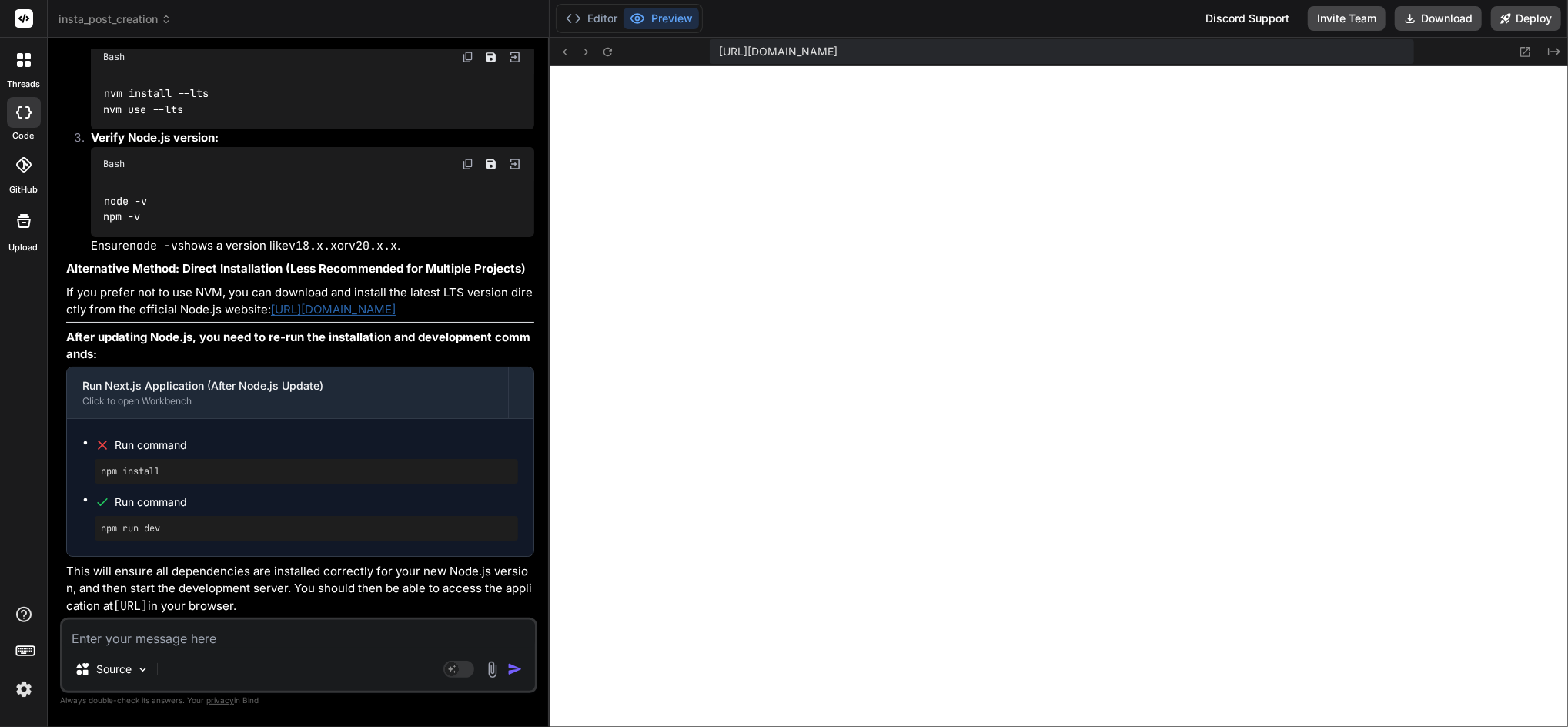
scroll to position [2438, 0]
drag, startPoint x: 101, startPoint y: 607, endPoint x: 247, endPoint y: 598, distance: 146.3
click at [247, 598] on p "This will ensure all dependencies are installed correctly for your new Node.js …" at bounding box center [300, 589] width 468 height 53
drag, startPoint x: 247, startPoint y: 598, endPoint x: 233, endPoint y: 601, distance: 14.3
click at [204, 634] on textarea at bounding box center [298, 633] width 473 height 28
